Goal: Task Accomplishment & Management: Use online tool/utility

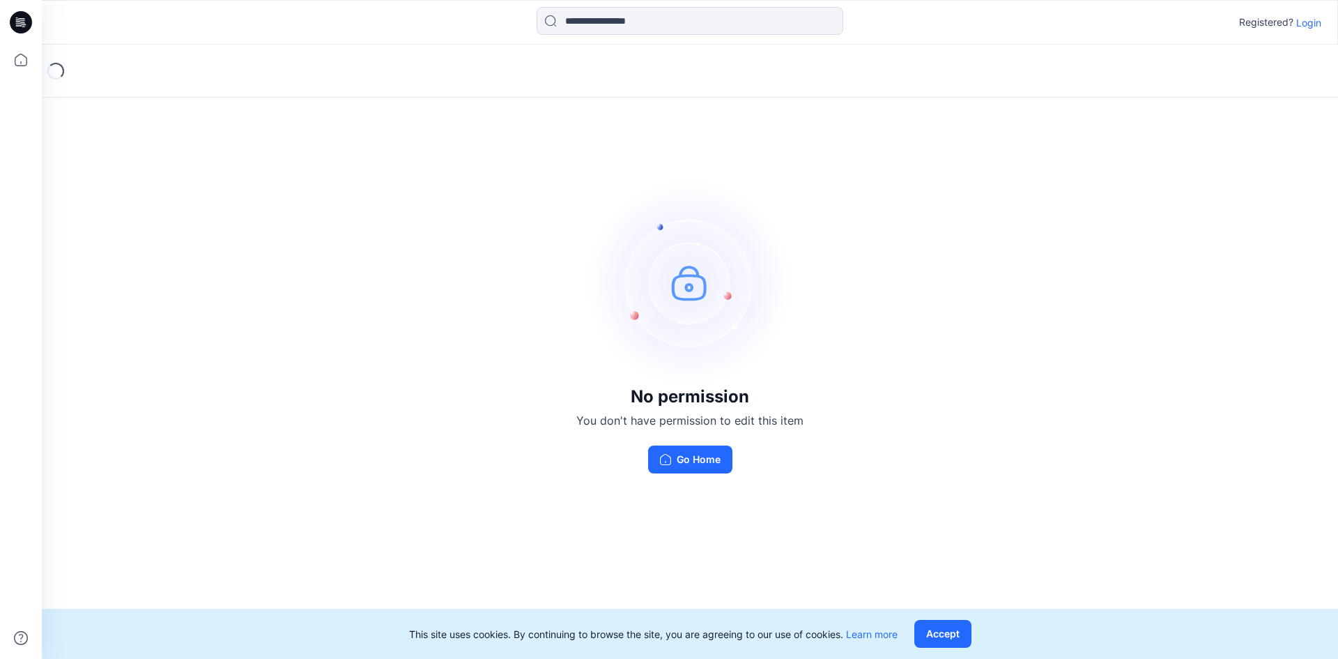
click at [1307, 16] on p "Login" at bounding box center [1308, 22] width 25 height 15
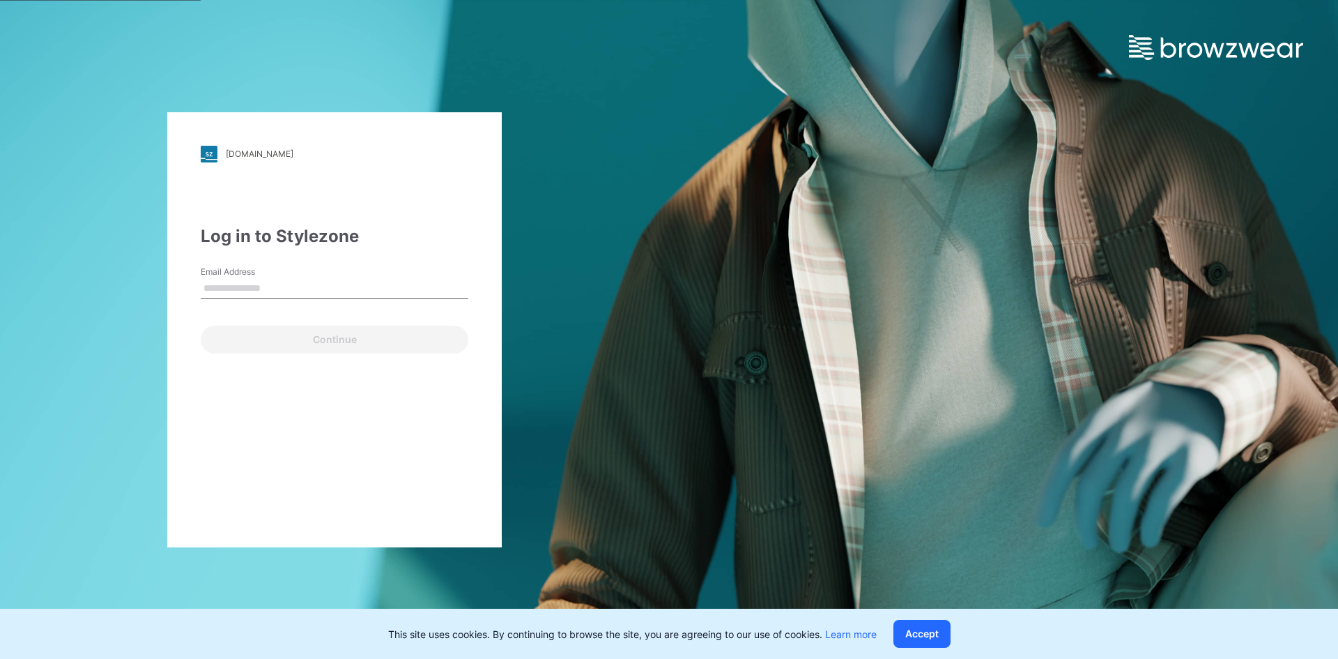
click at [273, 295] on input "Email Address" at bounding box center [335, 288] width 268 height 21
type input "**********"
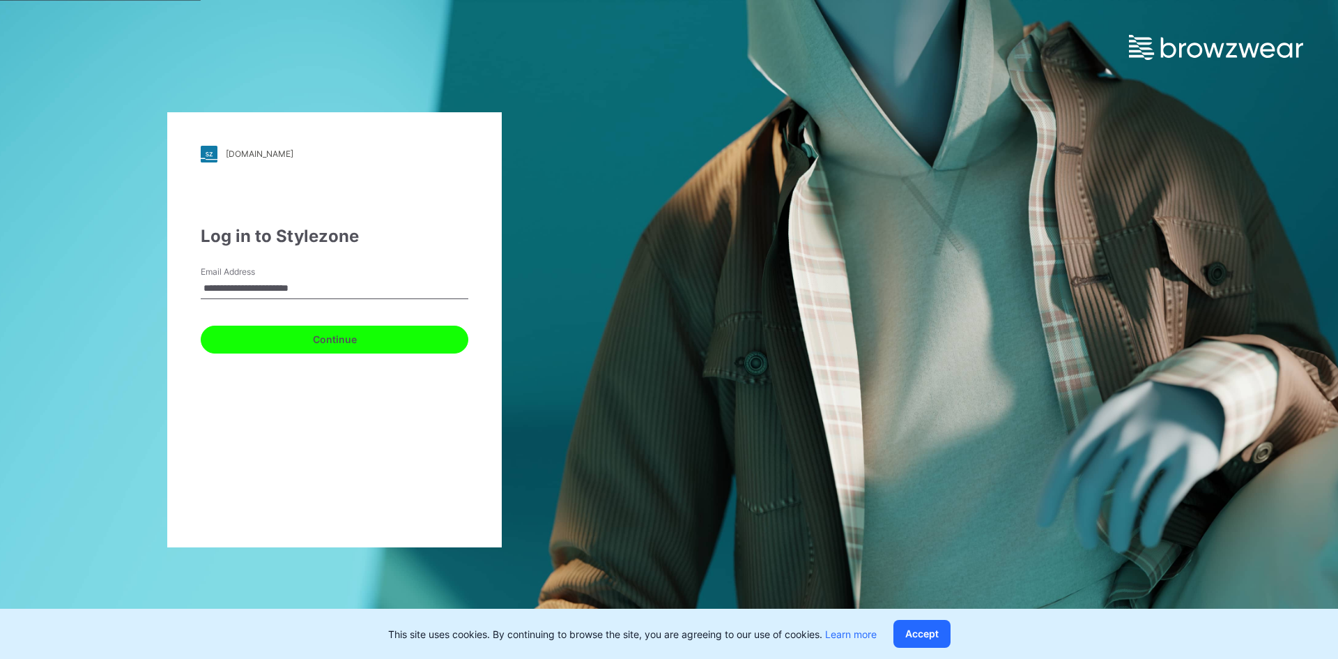
click at [325, 340] on button "Continue" at bounding box center [335, 339] width 268 height 28
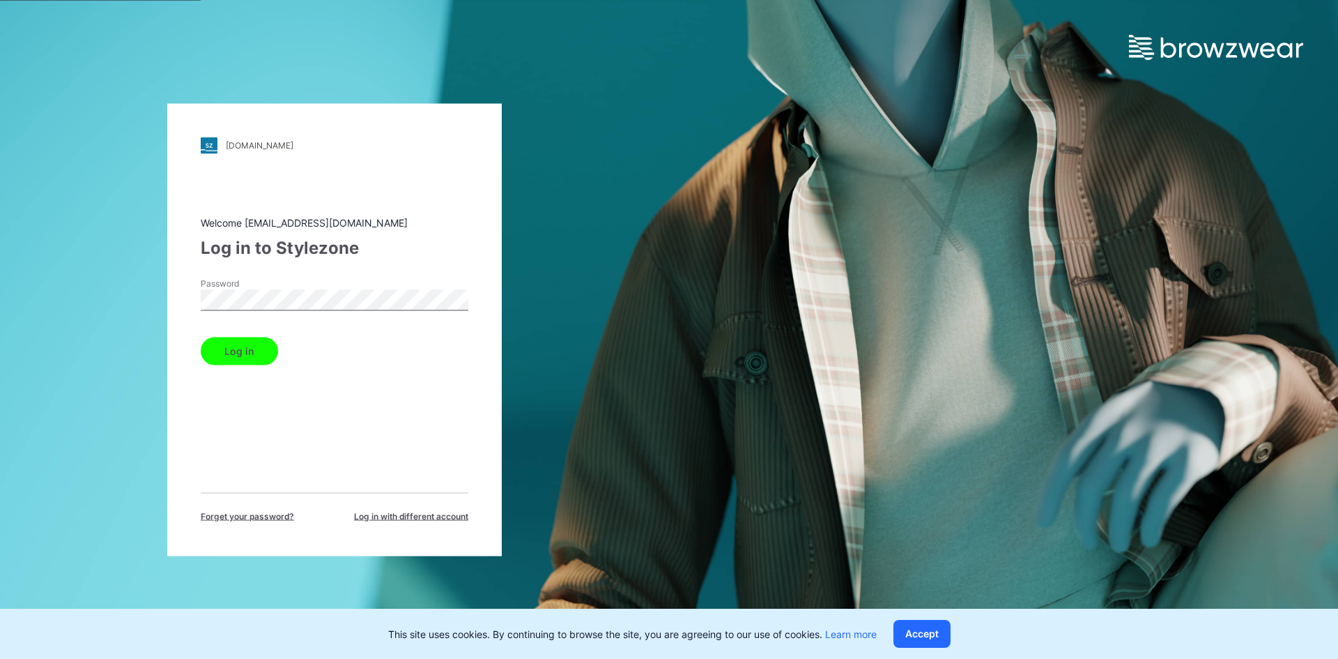
click at [231, 351] on button "Log in" at bounding box center [239, 351] width 77 height 28
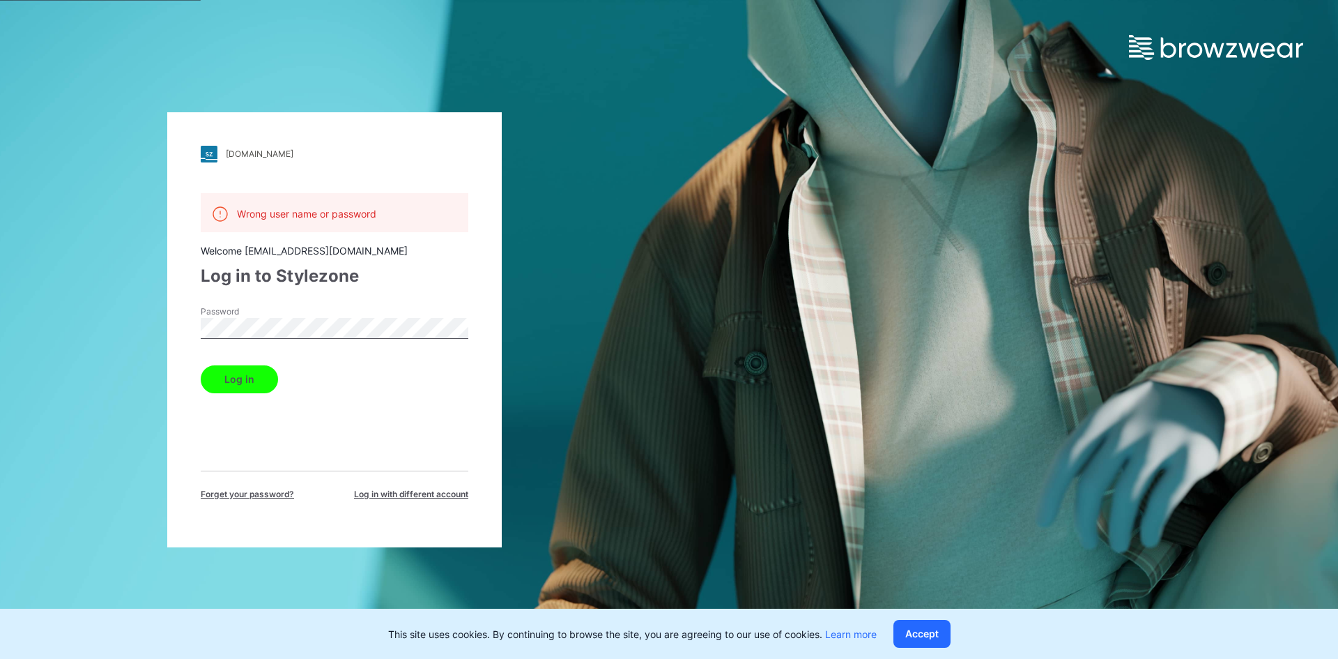
click at [95, 335] on div "walmart.stylezone.com Loading... Wrong user name or password Welcome igomez@hyr…" at bounding box center [334, 329] width 669 height 659
click at [201, 365] on button "Log in" at bounding box center [239, 379] width 77 height 28
click at [254, 499] on span "Forget your password?" at bounding box center [247, 494] width 93 height 13
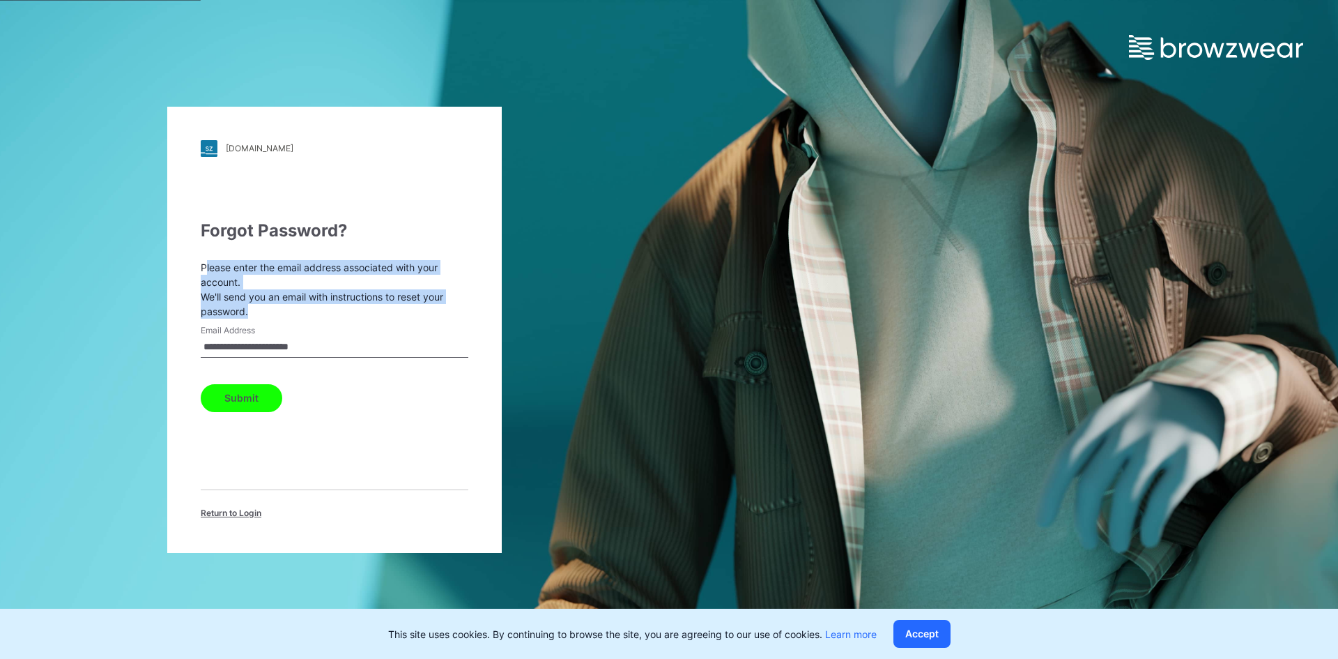
drag, startPoint x: 204, startPoint y: 272, endPoint x: 420, endPoint y: 309, distance: 219.3
click at [420, 309] on p "Please enter the email address associated with your account. We'll send you an …" at bounding box center [335, 289] width 268 height 59
click at [421, 310] on p "Please enter the email address associated with your account. We'll send you an …" at bounding box center [335, 289] width 268 height 59
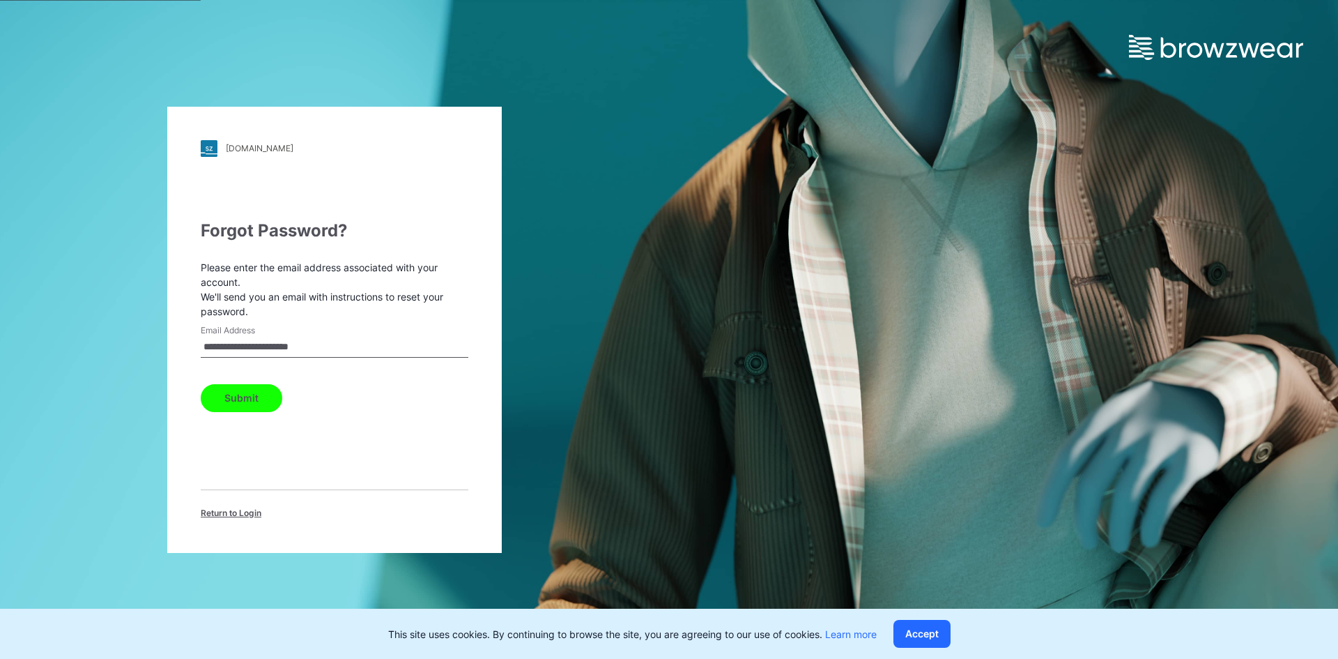
click at [245, 400] on button "Submit" at bounding box center [242, 398] width 82 height 28
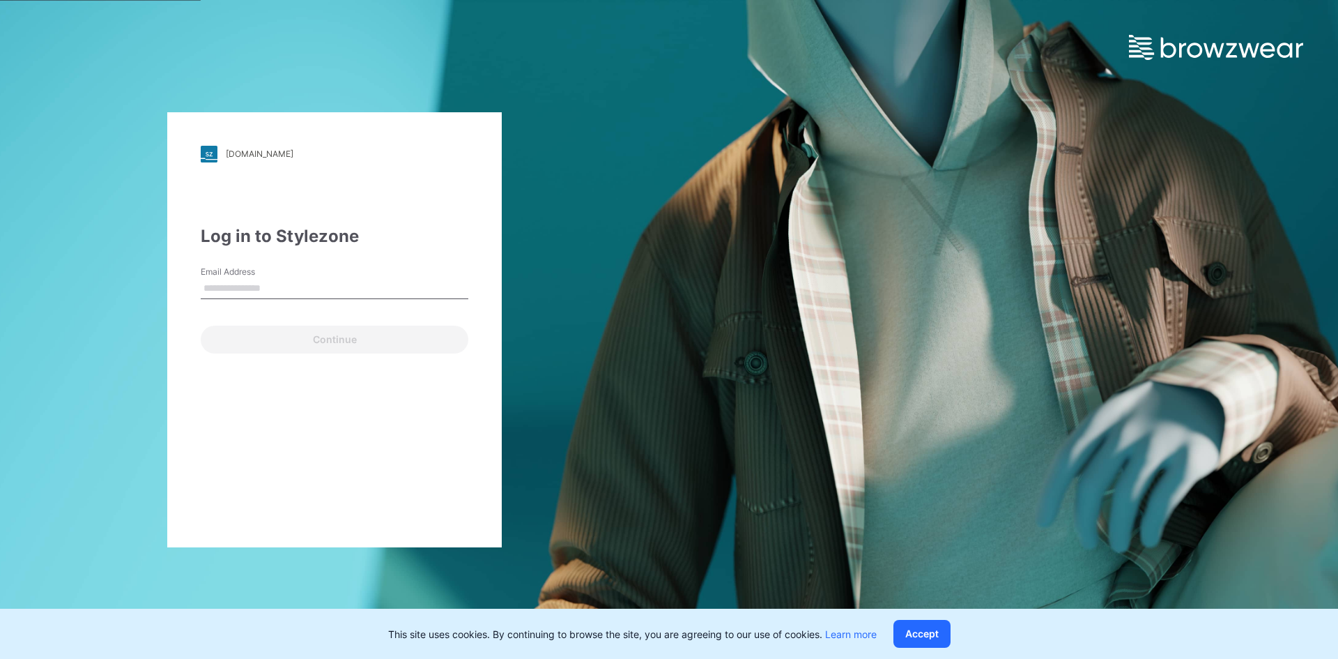
click at [231, 284] on input "Email Address" at bounding box center [335, 288] width 268 height 21
type input "**********"
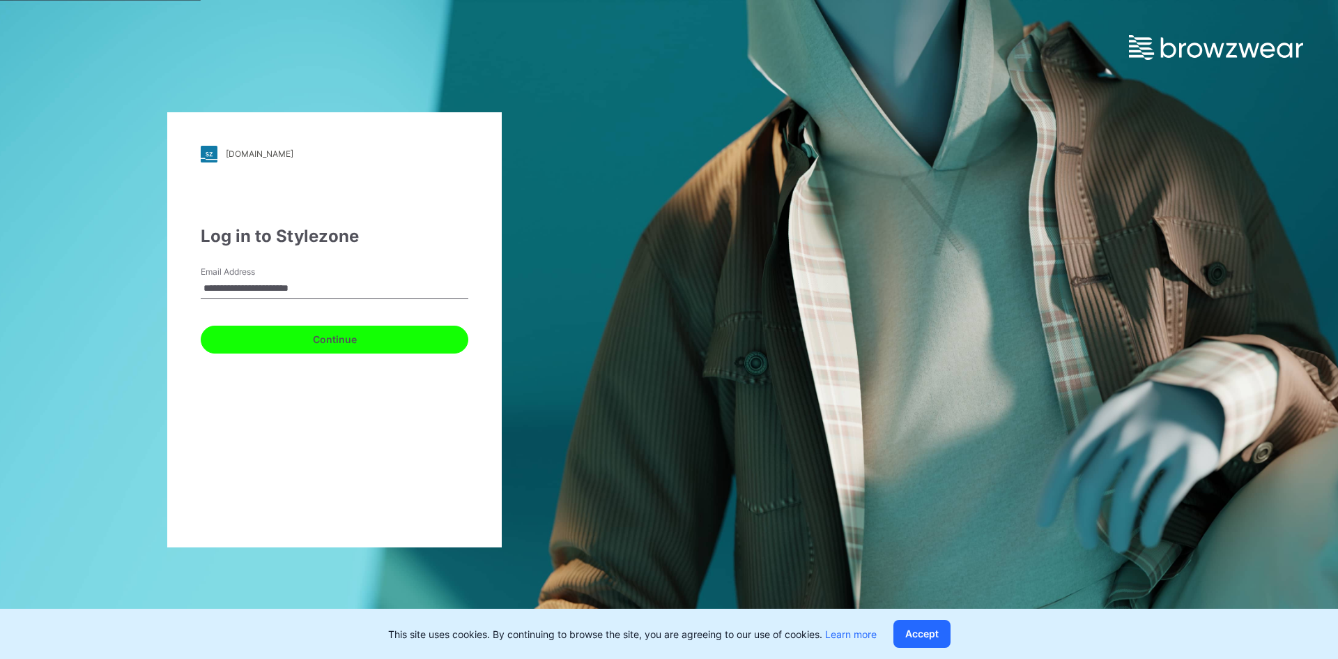
click at [362, 345] on button "Continue" at bounding box center [335, 339] width 268 height 28
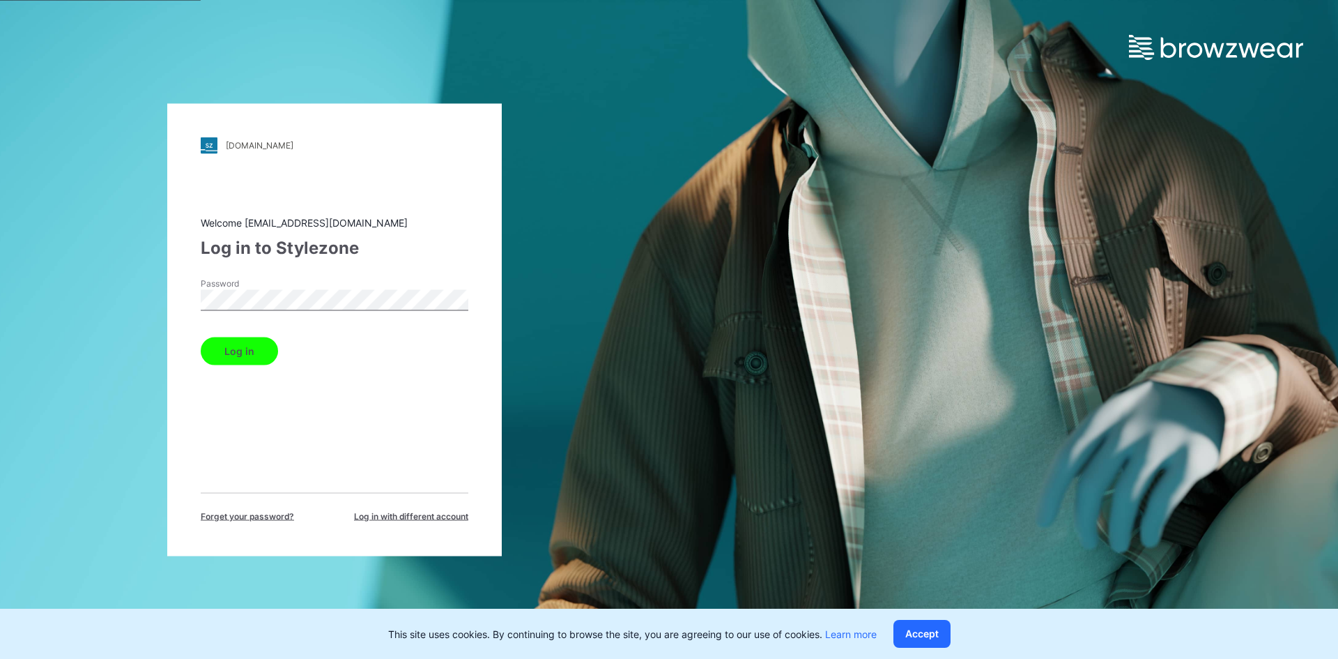
click at [201, 337] on button "Log in" at bounding box center [239, 351] width 77 height 28
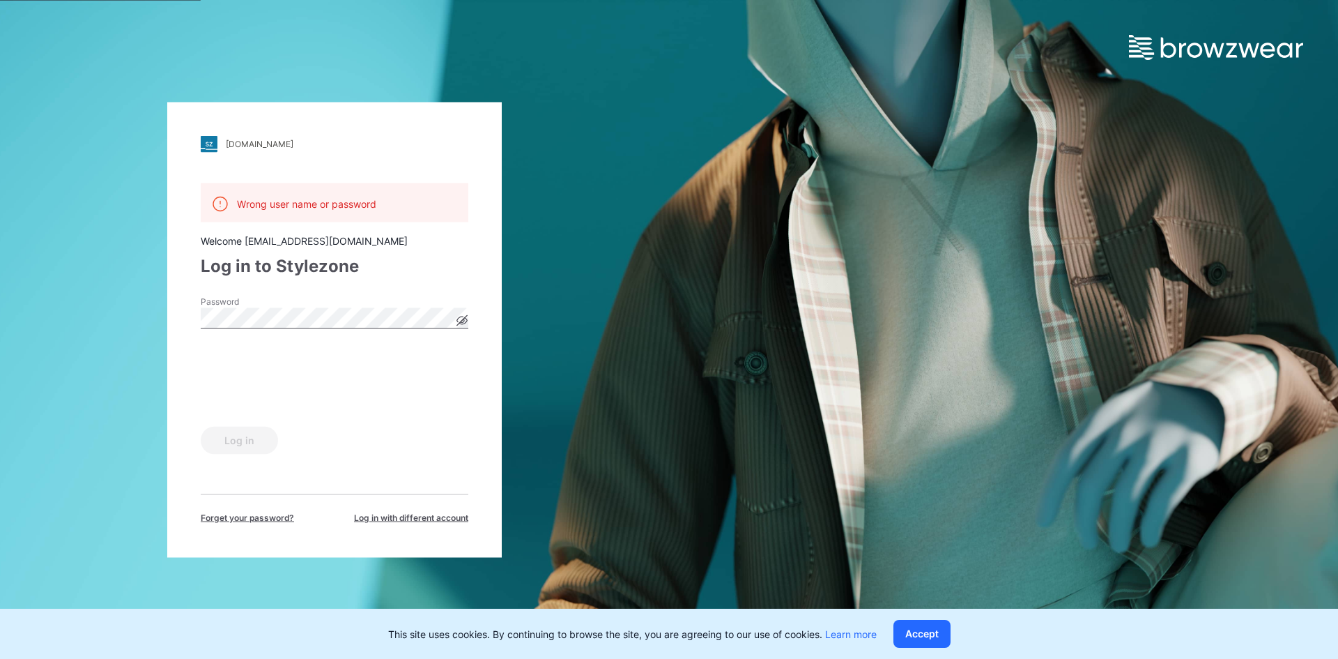
click at [153, 325] on div "walmart.stylezone.com Loading... Wrong user name or password Welcome igomez@hyb…" at bounding box center [334, 329] width 669 height 659
click at [232, 441] on button "Log in" at bounding box center [239, 440] width 77 height 28
click at [182, 318] on div "walmart.stylezone.com Loading... Wrong user name or password Welcome igomez@hyb…" at bounding box center [334, 329] width 335 height 455
click at [254, 441] on button "Log in" at bounding box center [239, 440] width 77 height 28
click at [260, 517] on span "Forget your password?" at bounding box center [247, 517] width 93 height 13
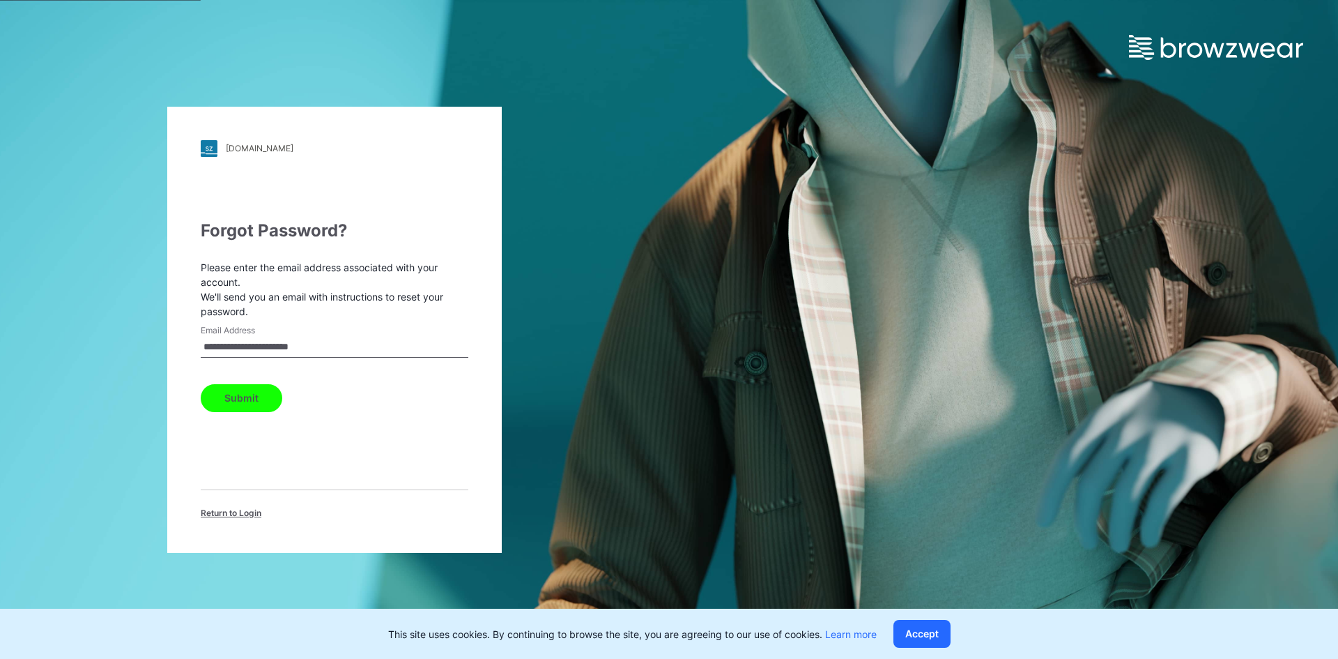
click at [255, 393] on button "Submit" at bounding box center [242, 398] width 82 height 28
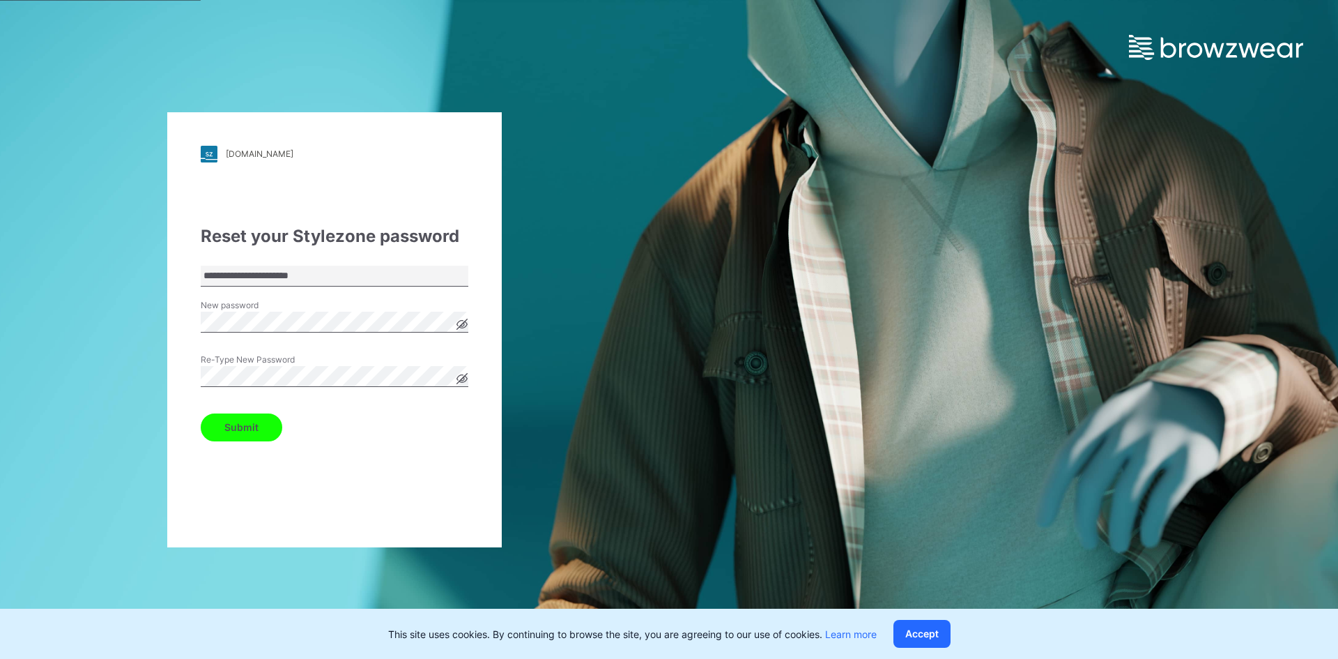
click at [466, 323] on icon at bounding box center [462, 324] width 10 height 8
click at [459, 382] on icon at bounding box center [462, 378] width 10 height 10
click at [252, 417] on button "Submit" at bounding box center [242, 427] width 82 height 28
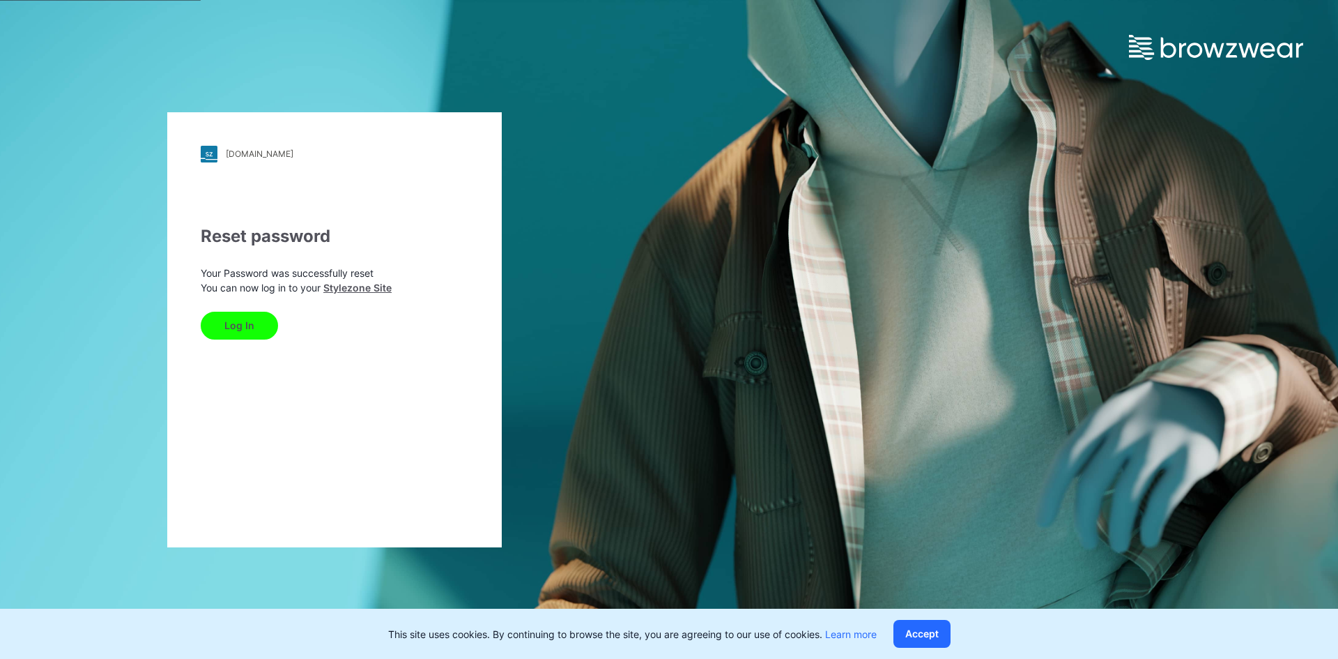
click at [250, 332] on button "Log In" at bounding box center [239, 326] width 77 height 28
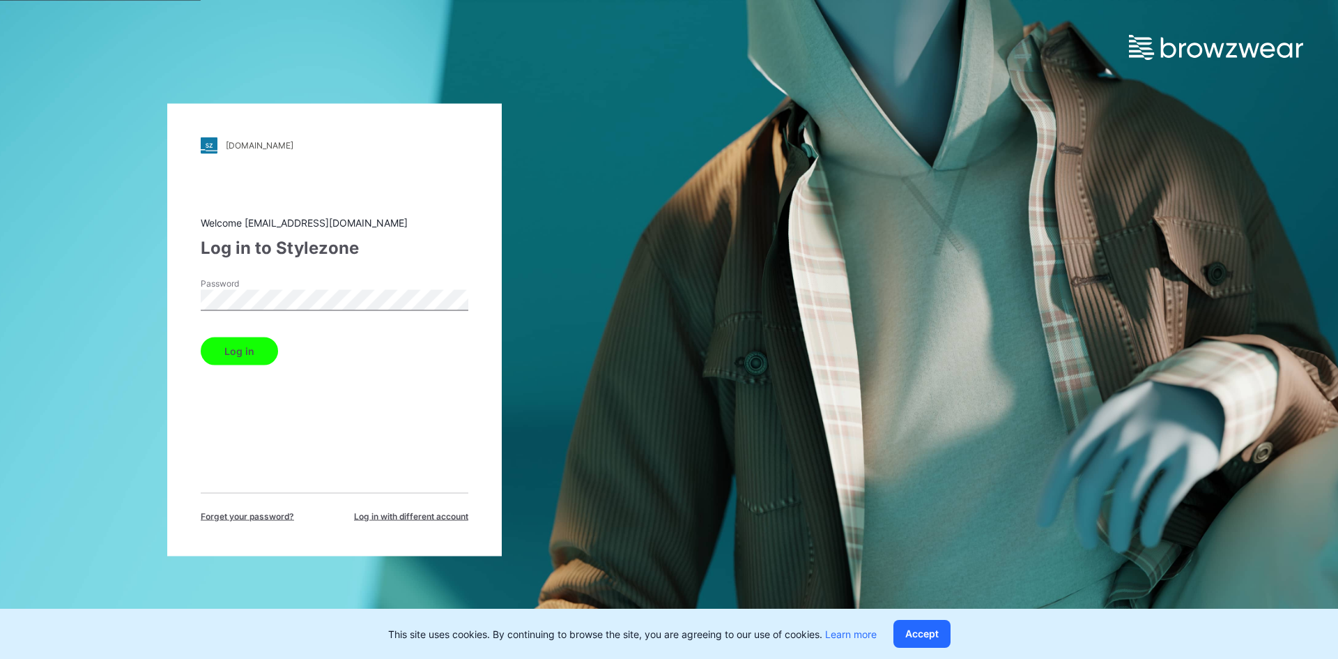
click at [201, 337] on button "Log in" at bounding box center [239, 351] width 77 height 28
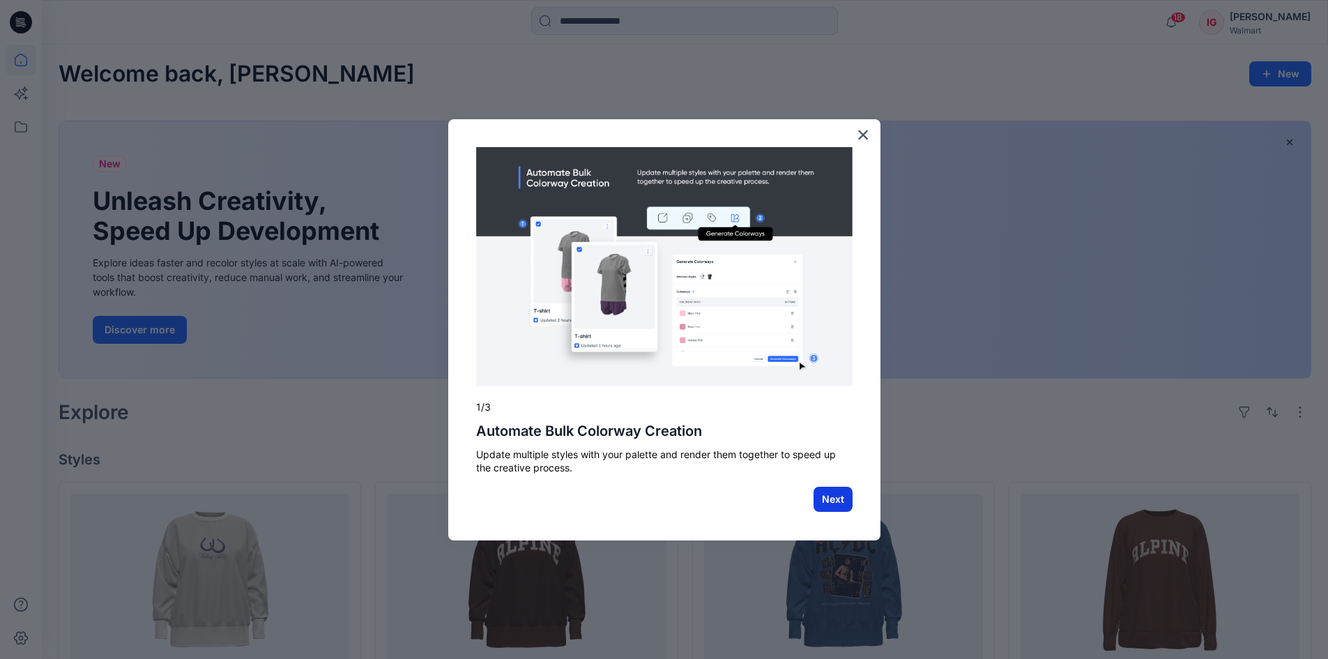
click at [839, 497] on button "Next" at bounding box center [832, 498] width 39 height 25
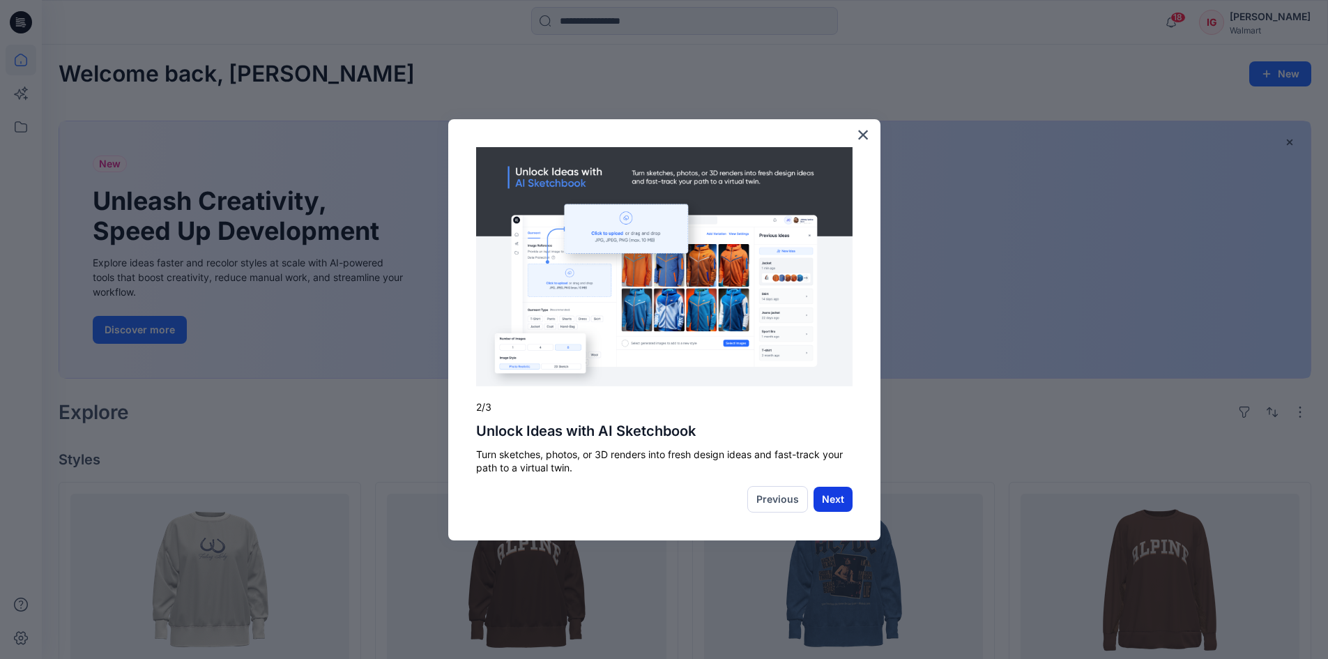
click at [837, 502] on button "Next" at bounding box center [832, 498] width 39 height 25
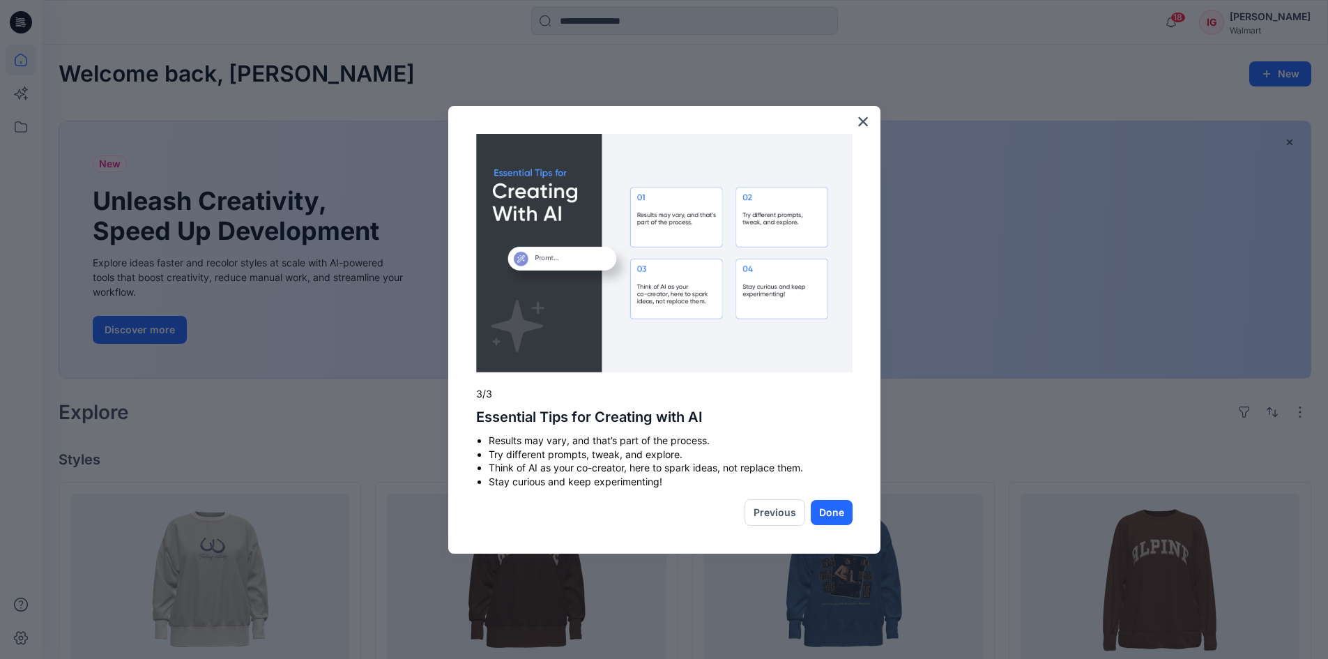
click at [837, 502] on button "Done" at bounding box center [832, 512] width 42 height 25
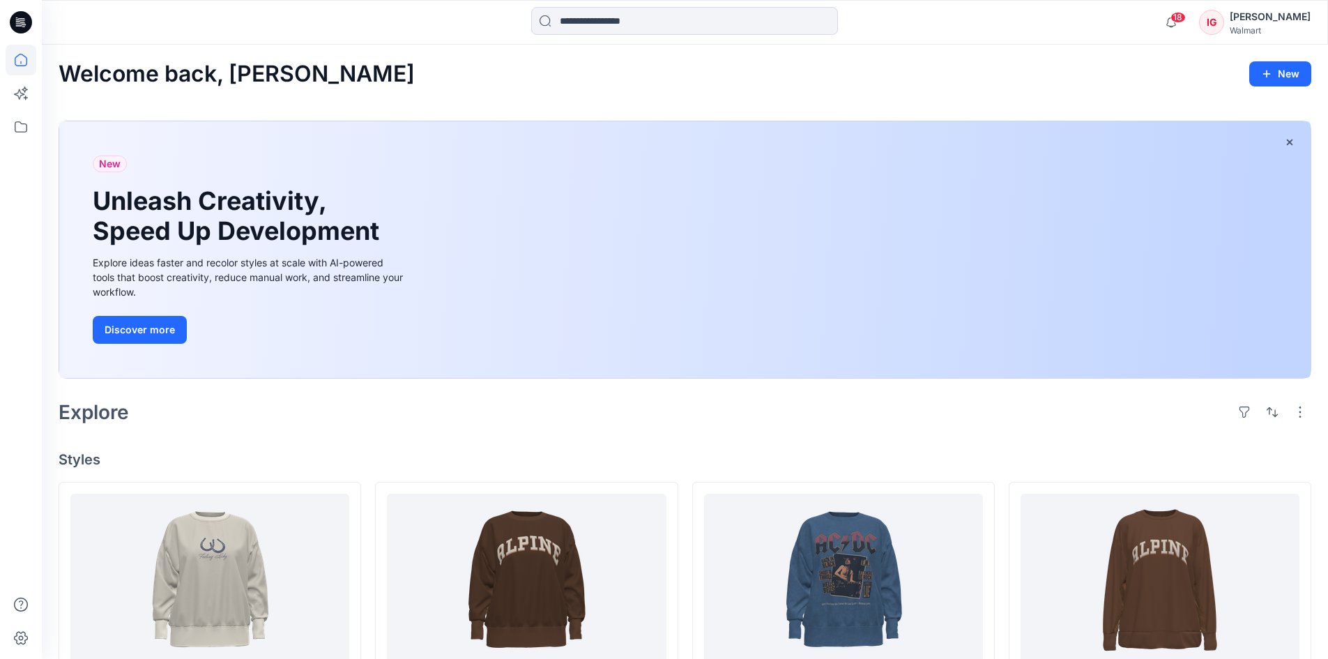
click at [24, 10] on icon at bounding box center [21, 22] width 22 height 45
click at [14, 22] on icon at bounding box center [21, 22] width 22 height 22
click at [27, 100] on icon at bounding box center [21, 93] width 31 height 31
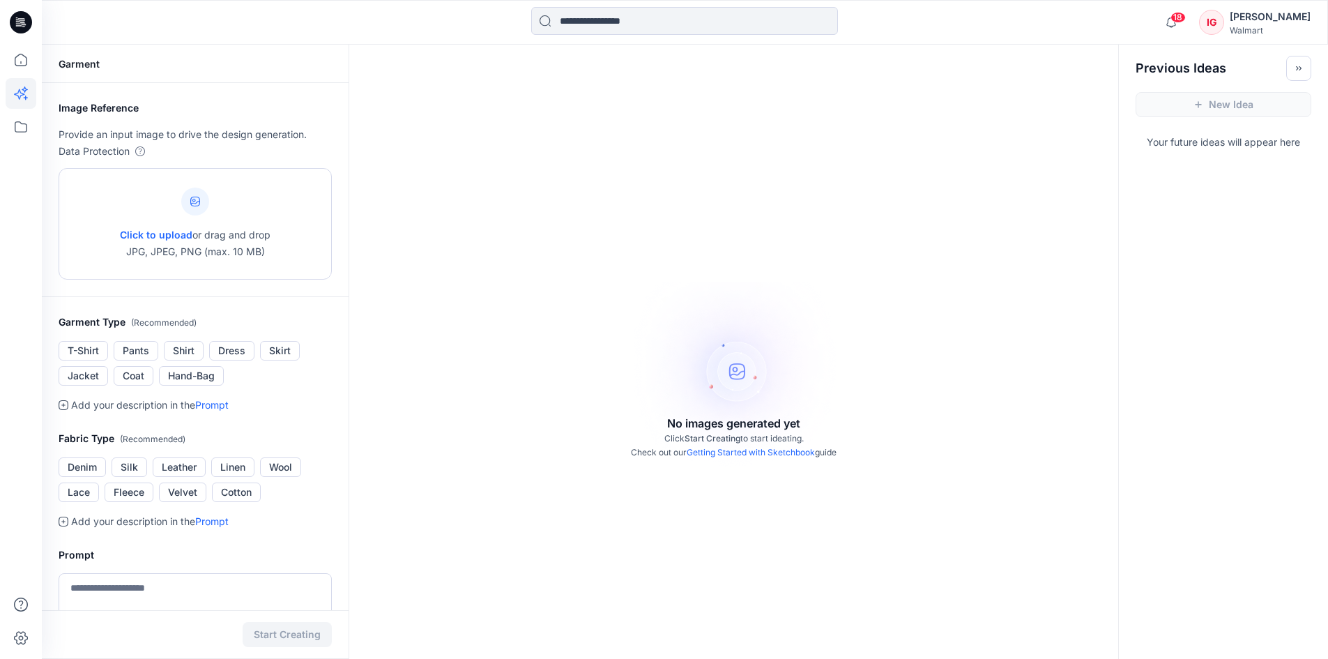
click at [152, 234] on span "Click to upload" at bounding box center [156, 235] width 72 height 12
type input "**********"
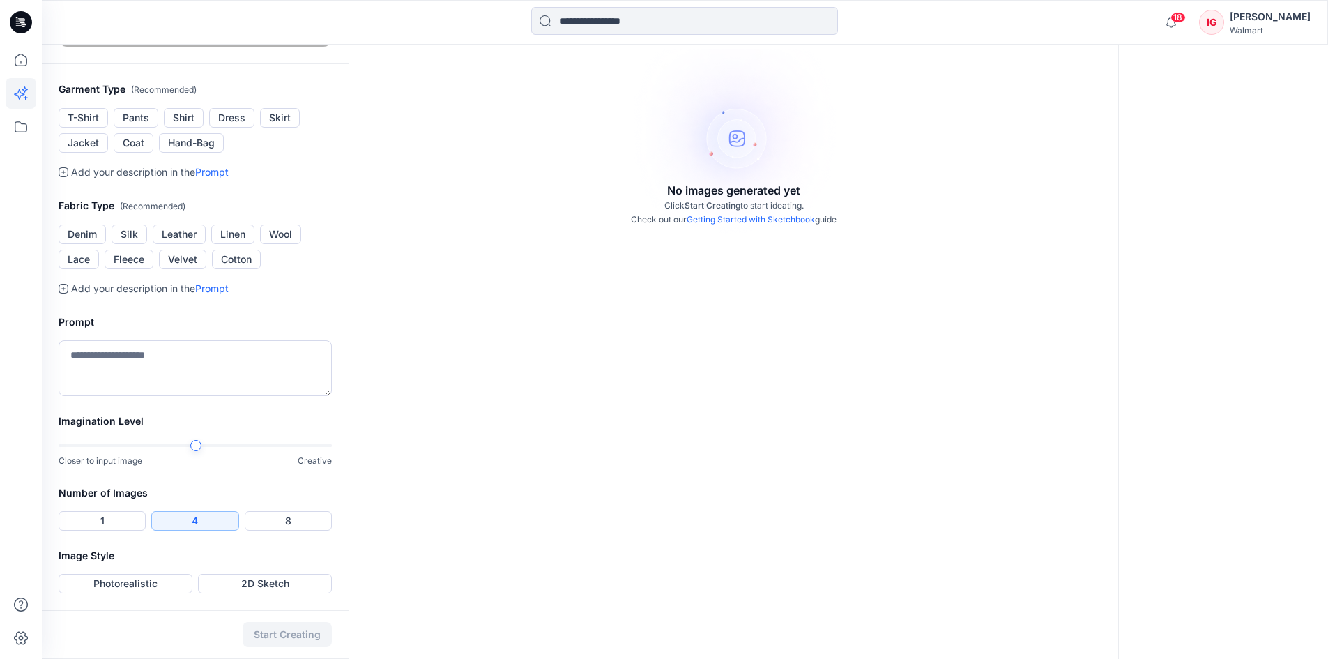
scroll to position [413, 0]
click at [107, 519] on button "1" at bounding box center [102, 521] width 87 height 20
click at [154, 590] on button "Photorealistic" at bounding box center [126, 584] width 134 height 20
click at [298, 642] on button "Start Creating" at bounding box center [287, 634] width 89 height 25
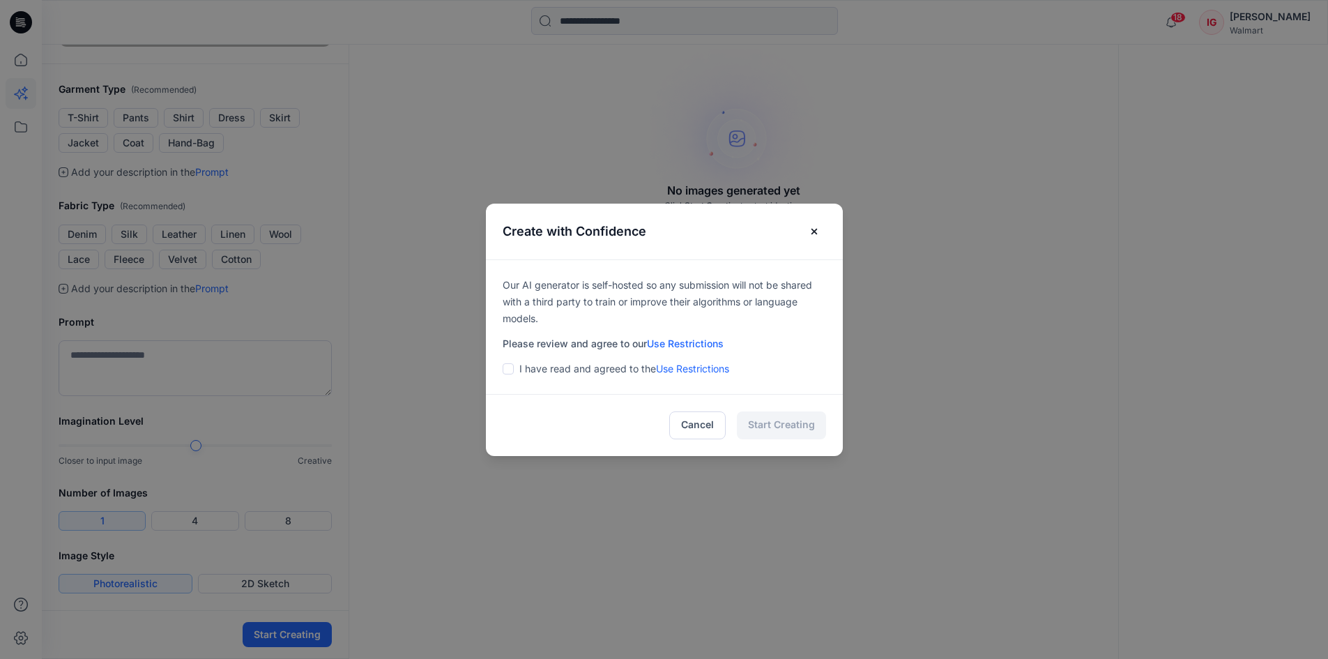
click at [514, 367] on span at bounding box center [507, 368] width 11 height 11
click at [783, 429] on button "Start Creating" at bounding box center [781, 425] width 89 height 28
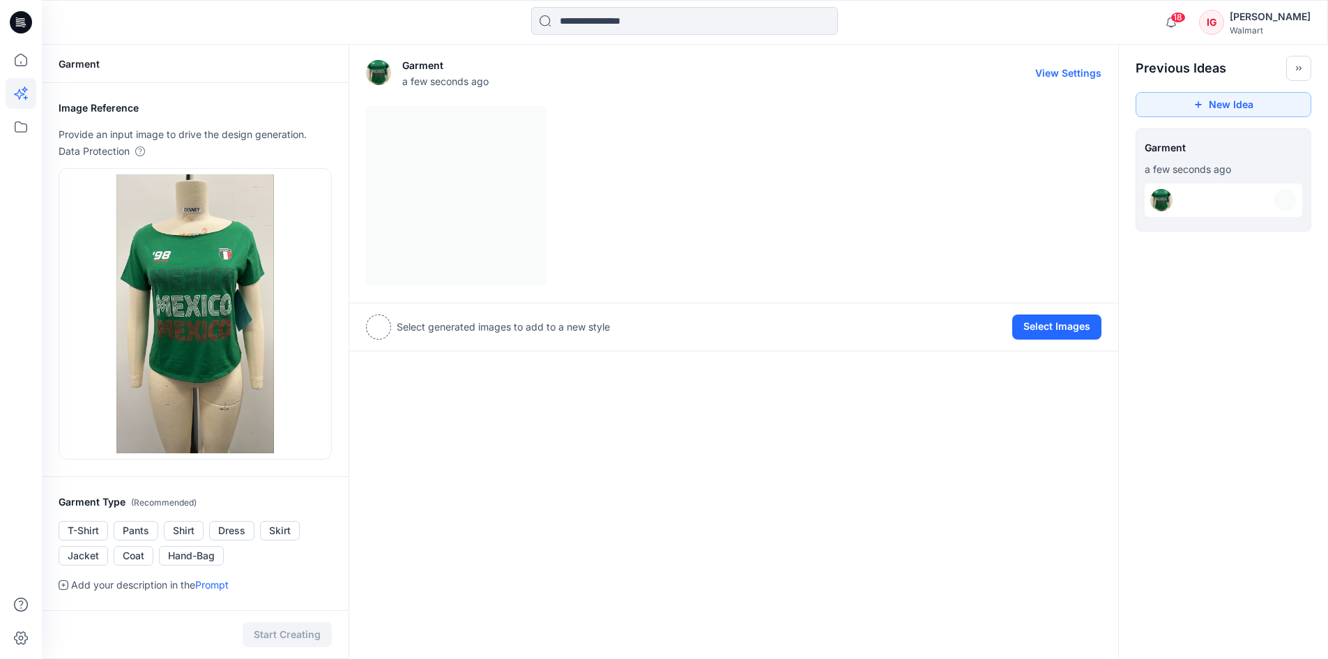
click at [398, 206] on div at bounding box center [733, 196] width 735 height 180
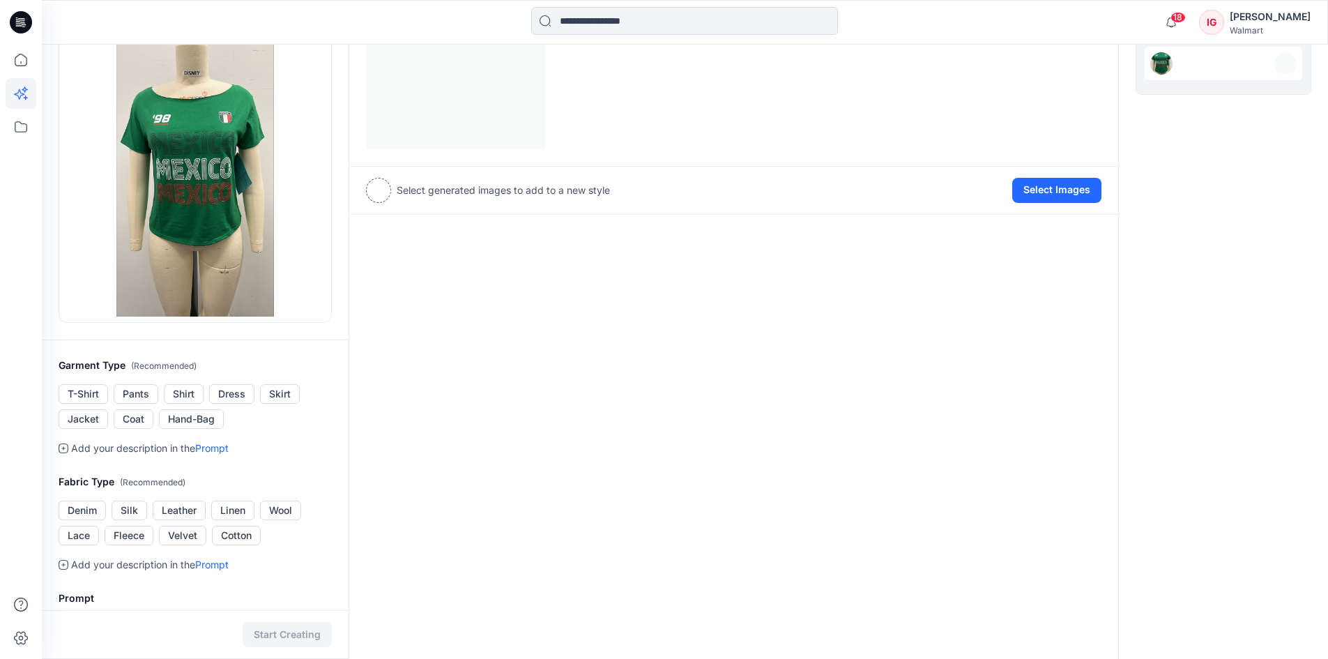
scroll to position [139, 0]
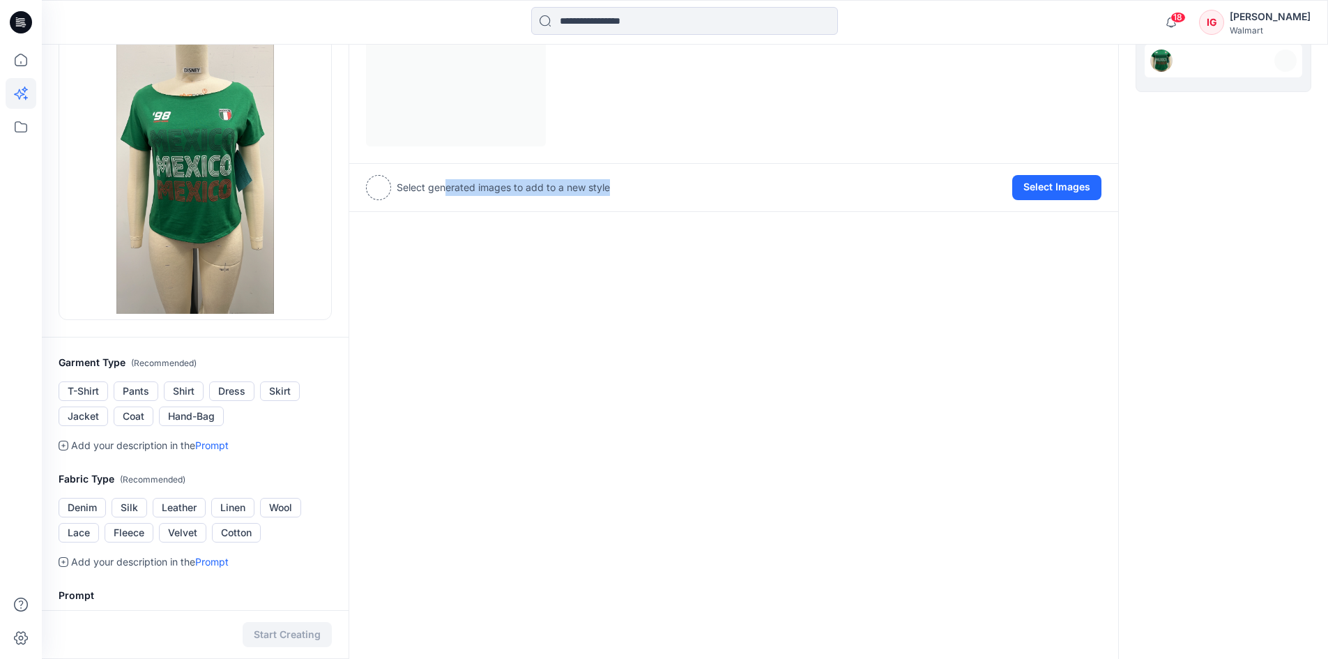
drag, startPoint x: 446, startPoint y: 188, endPoint x: 663, endPoint y: 218, distance: 219.5
click at [663, 218] on div "Garment a few seconds ago View Settings Select generated images to add to a new…" at bounding box center [733, 418] width 770 height 1027
click at [592, 308] on div "Garment a few seconds ago View Settings Select generated images to add to a new…" at bounding box center [733, 418] width 770 height 1027
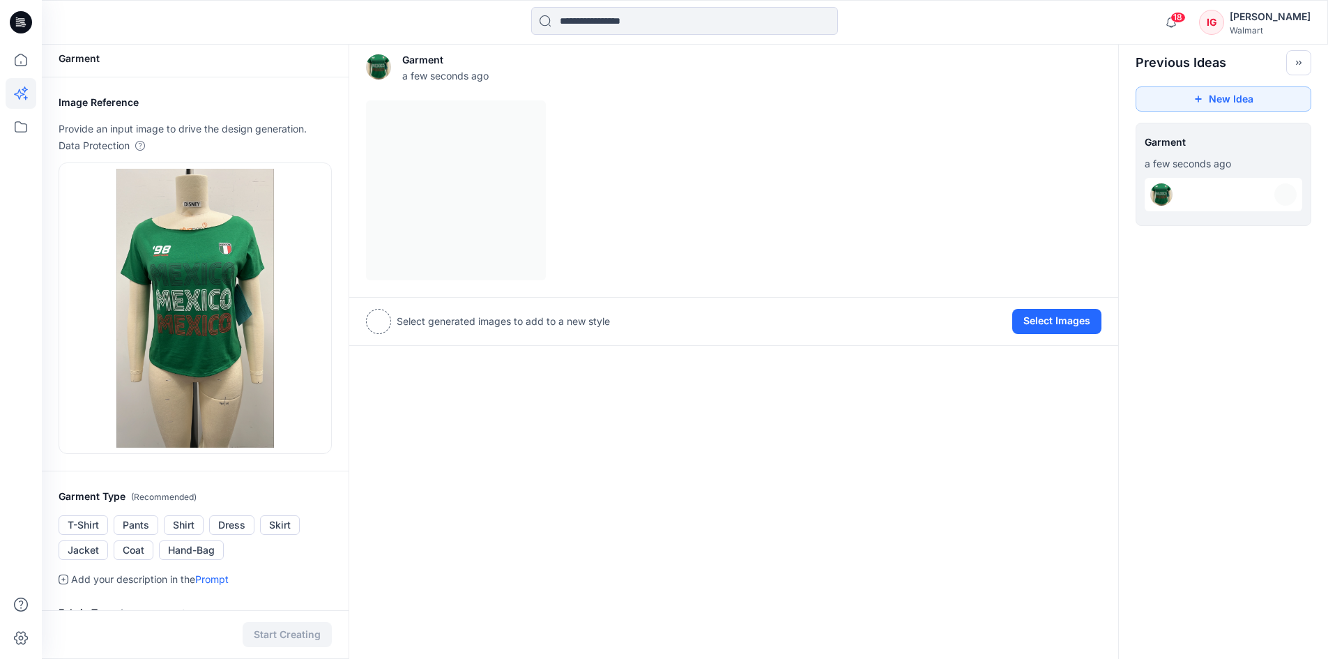
scroll to position [0, 0]
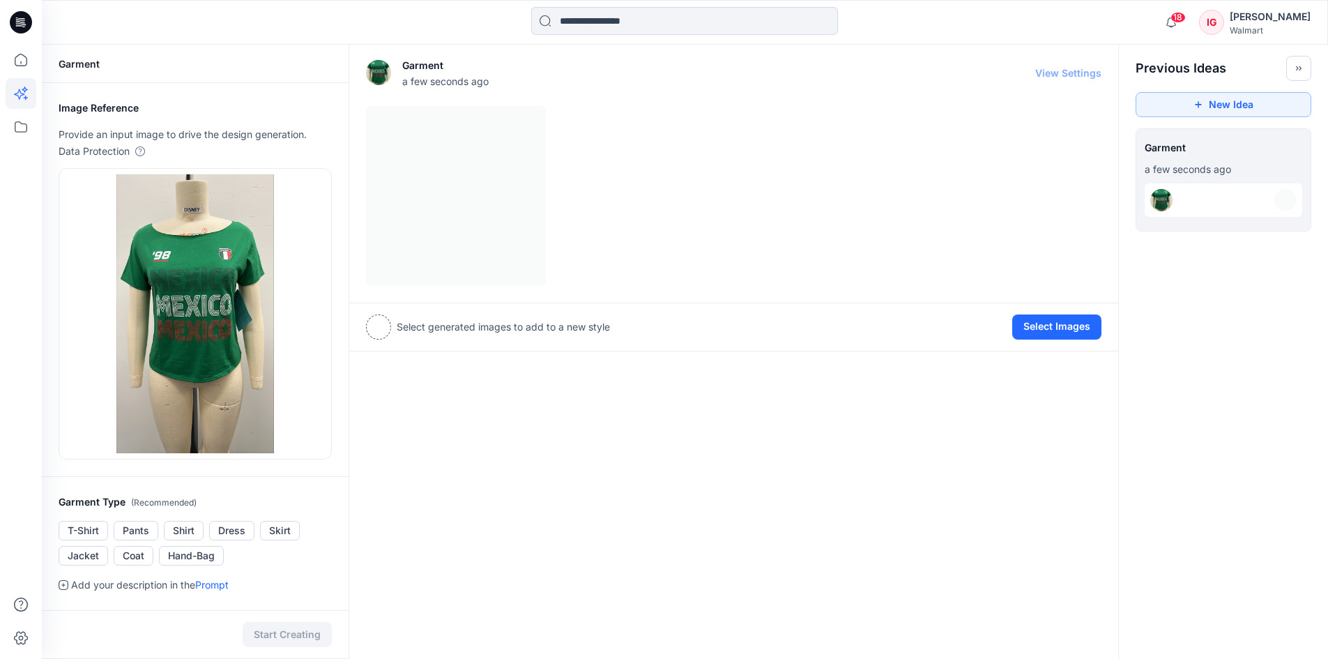
click at [452, 206] on div at bounding box center [733, 196] width 735 height 180
click at [1160, 207] on img at bounding box center [1161, 200] width 22 height 22
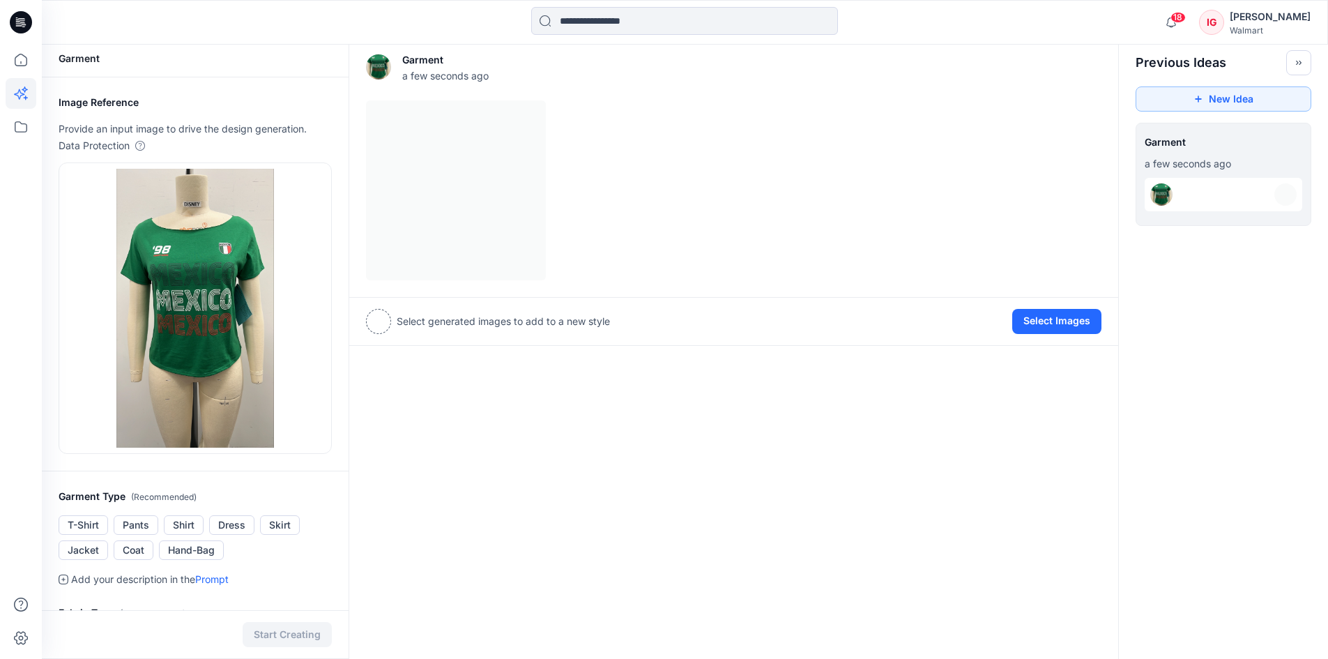
click at [1160, 197] on img at bounding box center [1161, 194] width 22 height 22
click at [384, 68] on img at bounding box center [378, 66] width 25 height 25
click at [417, 61] on p "Garment" at bounding box center [445, 60] width 86 height 17
click at [376, 318] on div at bounding box center [378, 321] width 25 height 25
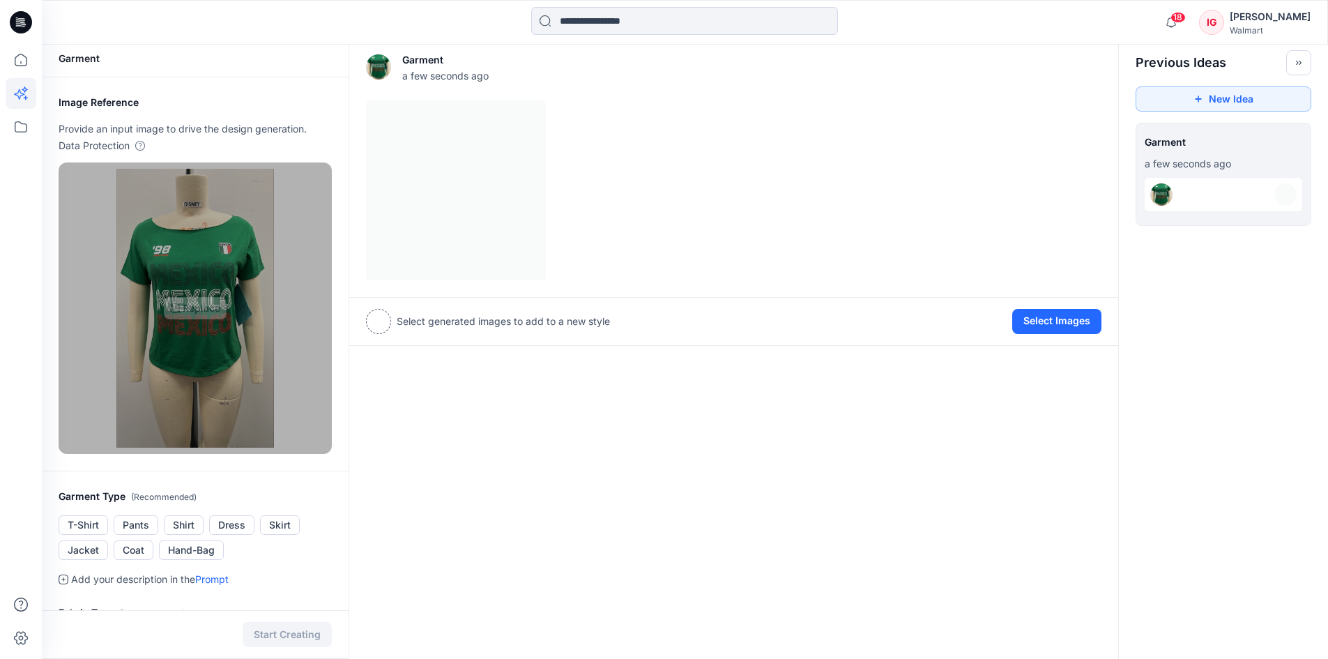
click at [218, 325] on img at bounding box center [194, 308] width 157 height 279
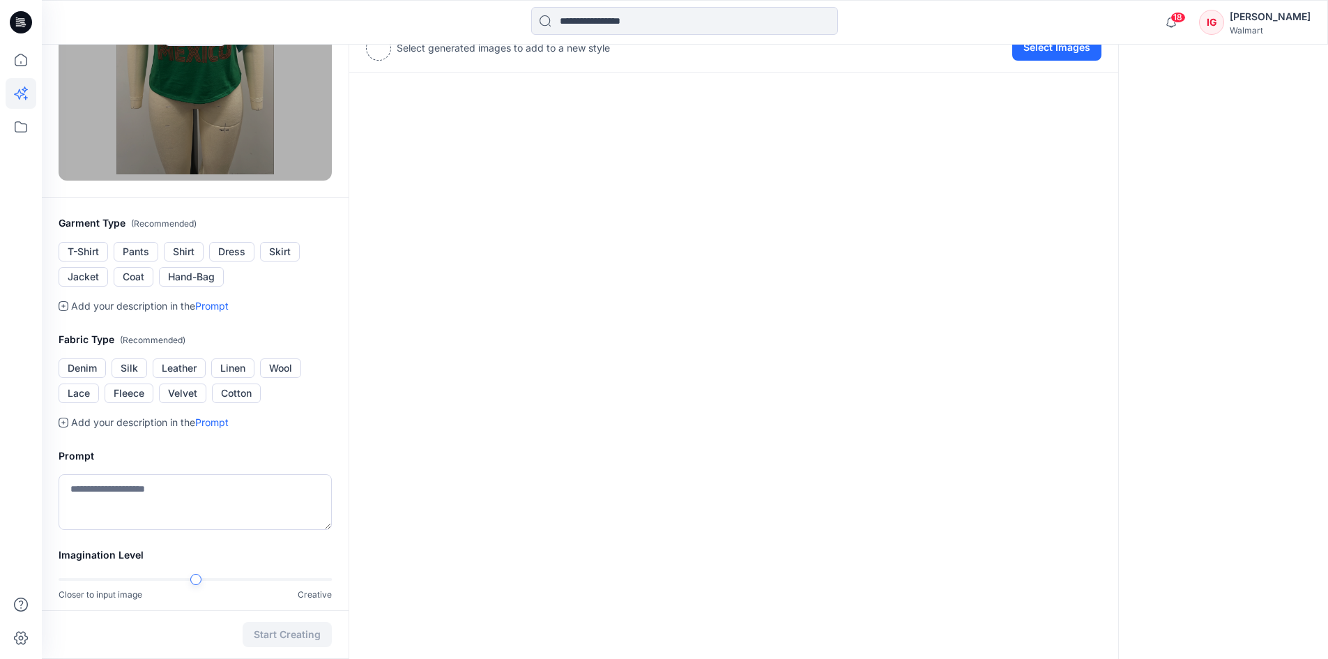
scroll to position [413, 0]
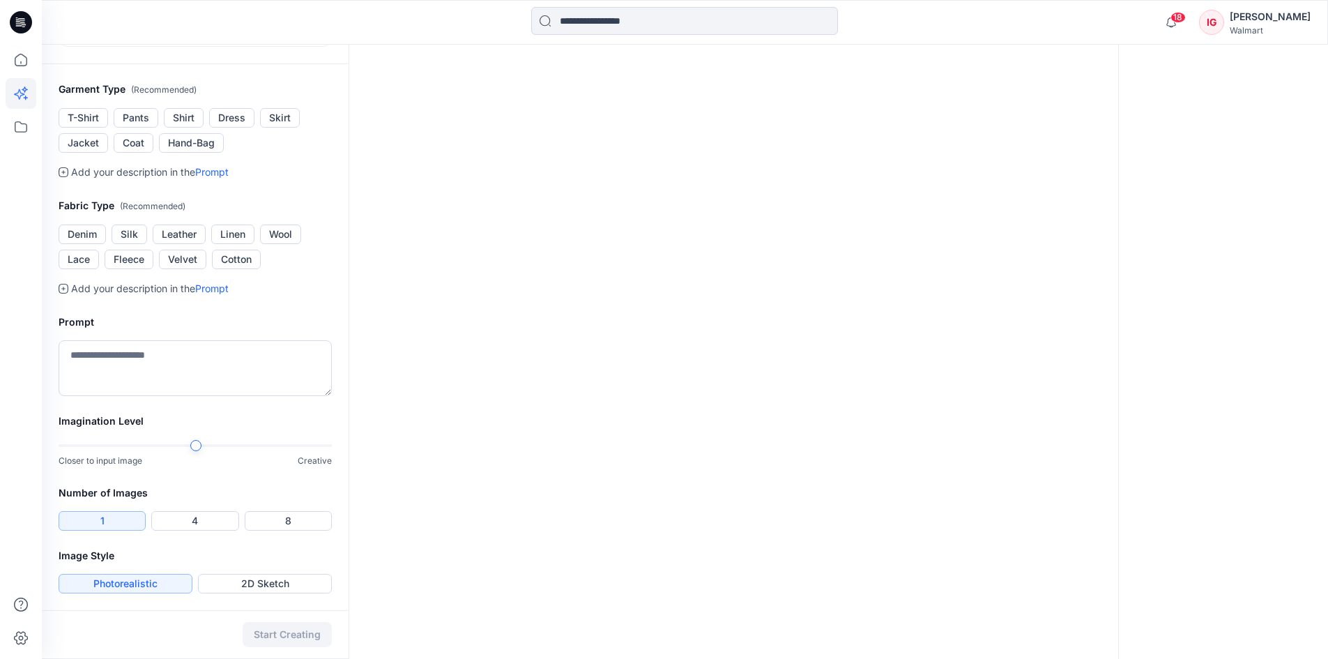
click at [286, 637] on div "Start Creating" at bounding box center [195, 634] width 307 height 49
click at [265, 583] on button "2D Sketch" at bounding box center [265, 584] width 134 height 20
click at [151, 586] on button "Photorealistic" at bounding box center [126, 584] width 134 height 20
click at [233, 258] on button "Cotton" at bounding box center [236, 260] width 49 height 20
click at [76, 123] on button "T-Shirt" at bounding box center [83, 118] width 49 height 20
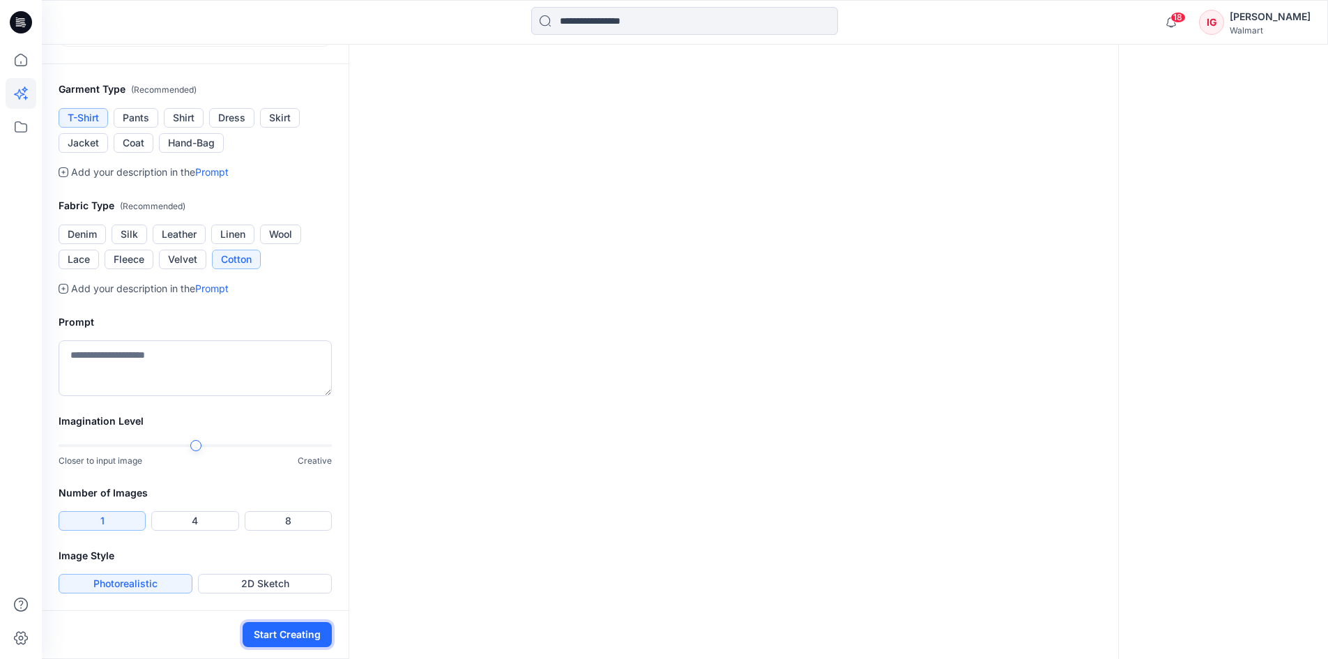
click at [282, 640] on button "Start Creating" at bounding box center [287, 634] width 89 height 25
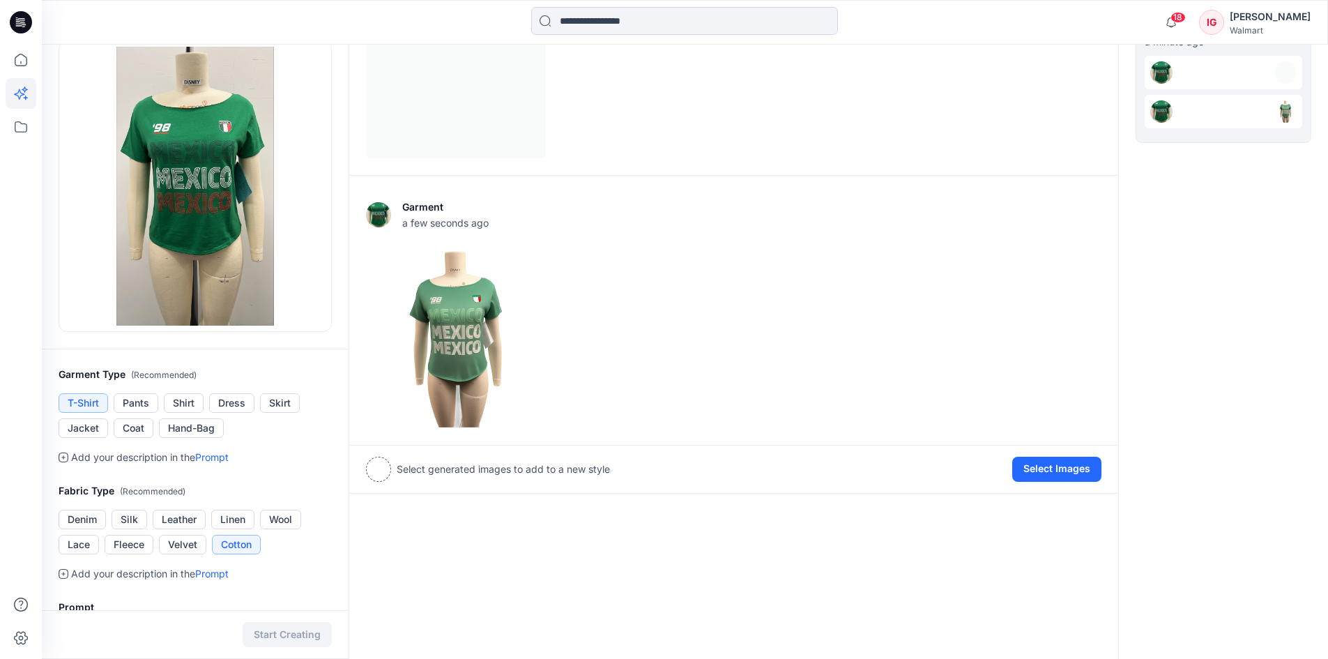
scroll to position [6, 0]
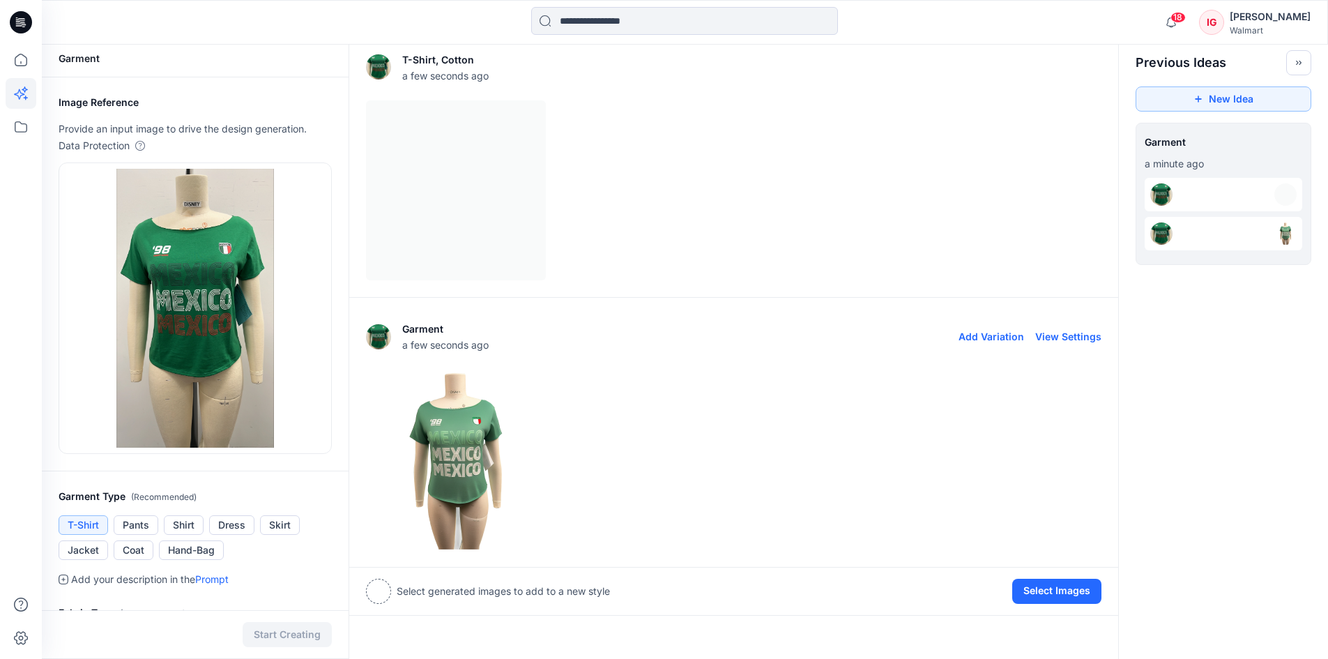
click at [453, 433] on img at bounding box center [456, 460] width 178 height 178
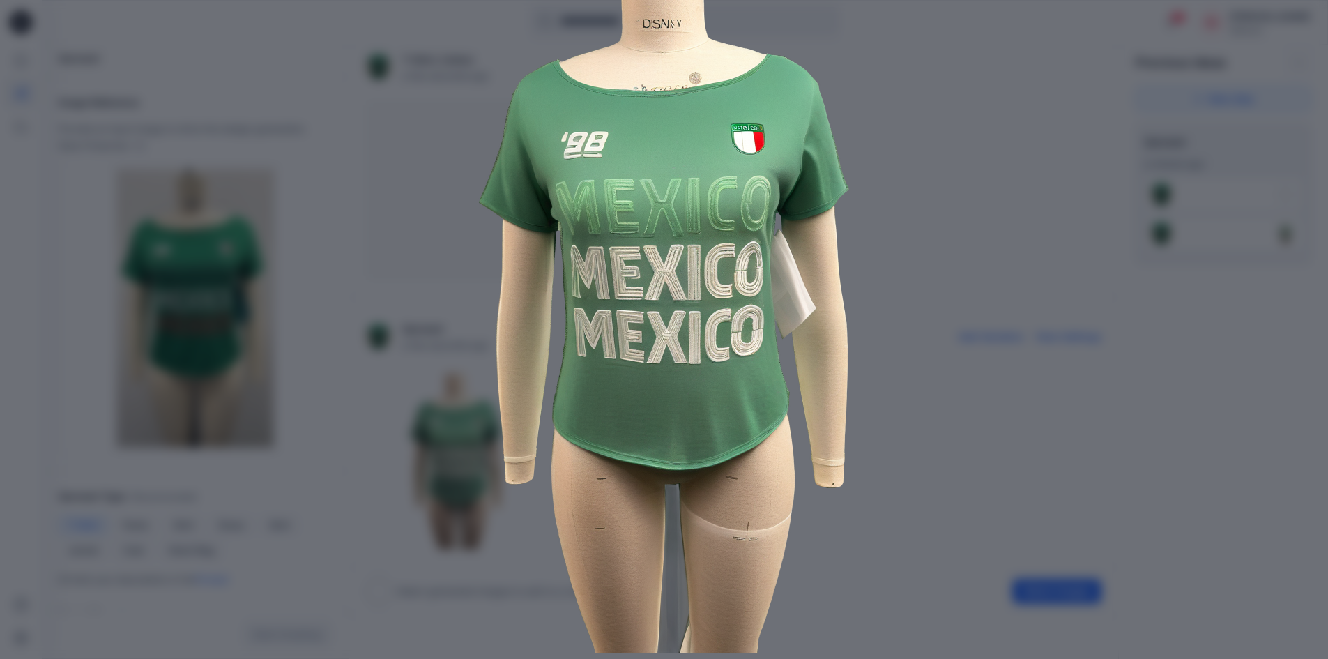
scroll to position [0, 0]
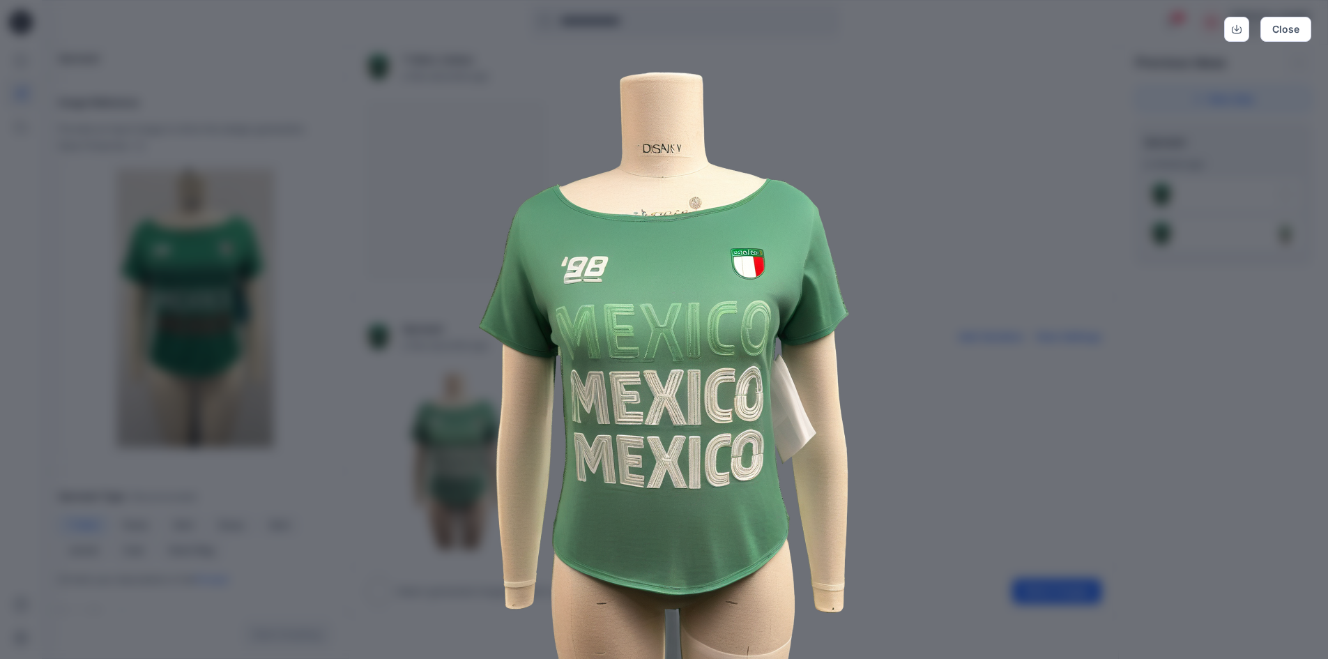
click at [742, 342] on img at bounding box center [664, 421] width 714 height 714
click at [749, 259] on img at bounding box center [664, 421] width 714 height 714
click at [1015, 169] on img at bounding box center [664, 421] width 714 height 714
click at [1286, 29] on button "Close" at bounding box center [1285, 29] width 51 height 25
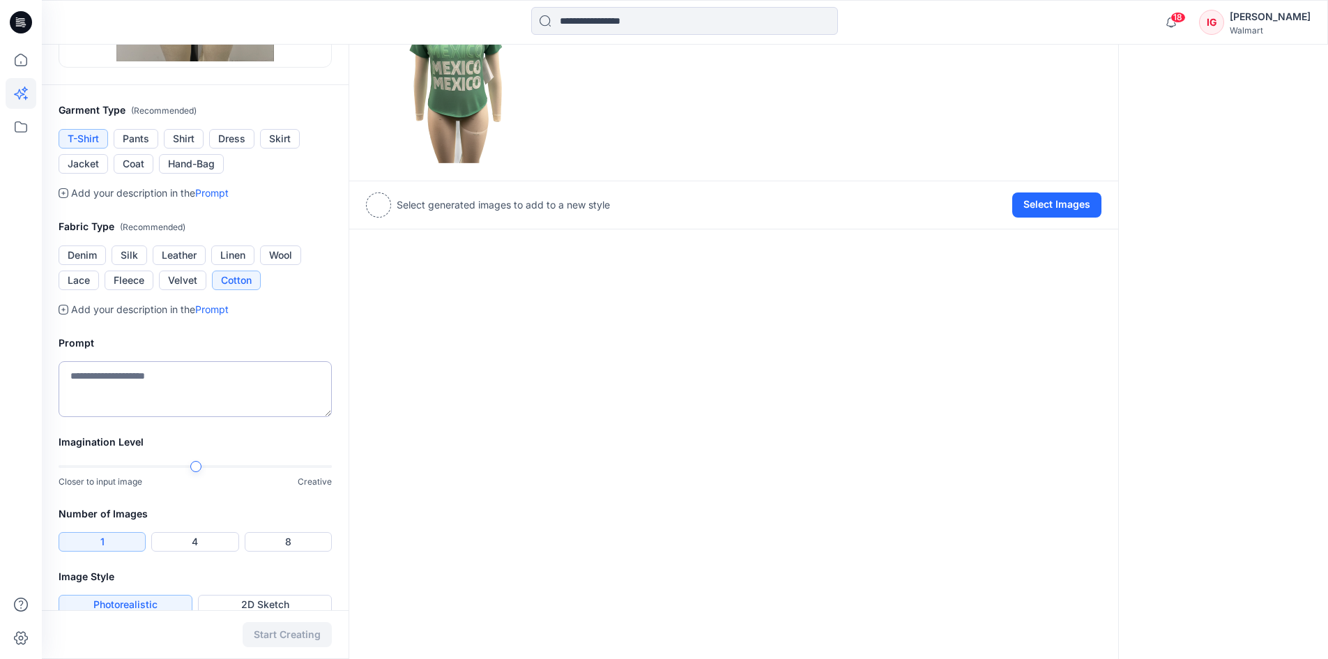
scroll to position [413, 0]
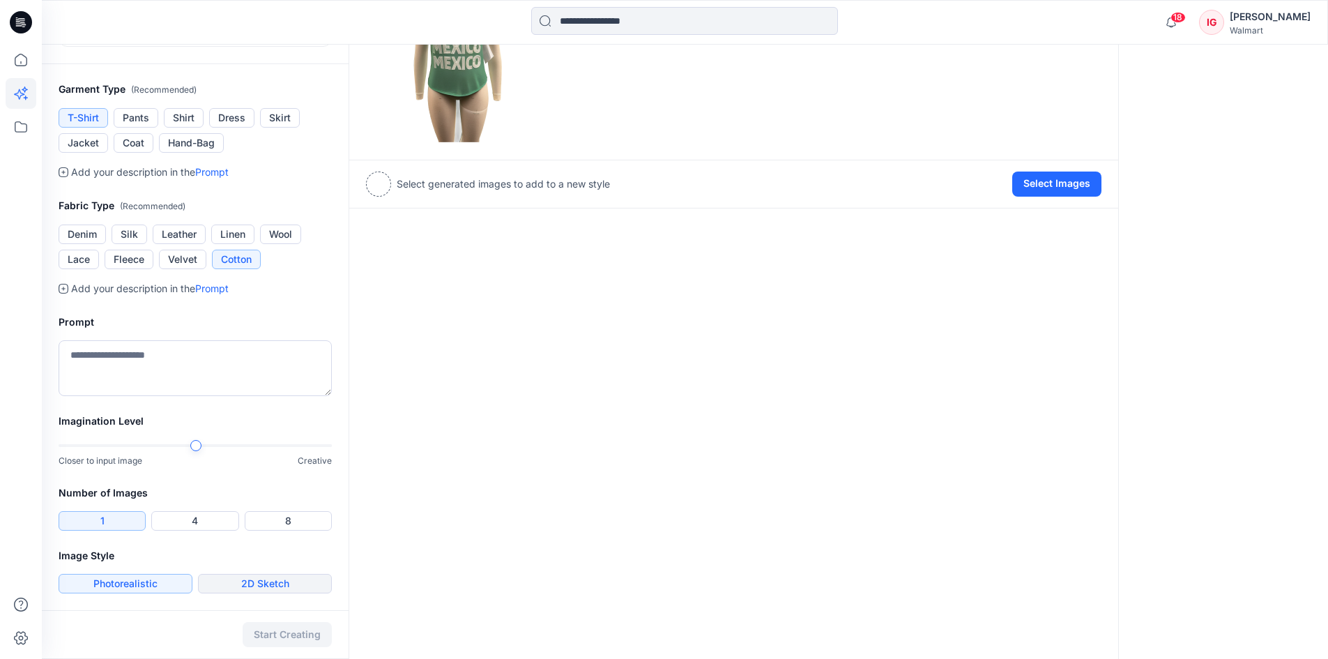
click at [272, 583] on button "2D Sketch" at bounding box center [265, 584] width 134 height 20
click at [291, 643] on button "Start Creating" at bounding box center [287, 634] width 89 height 25
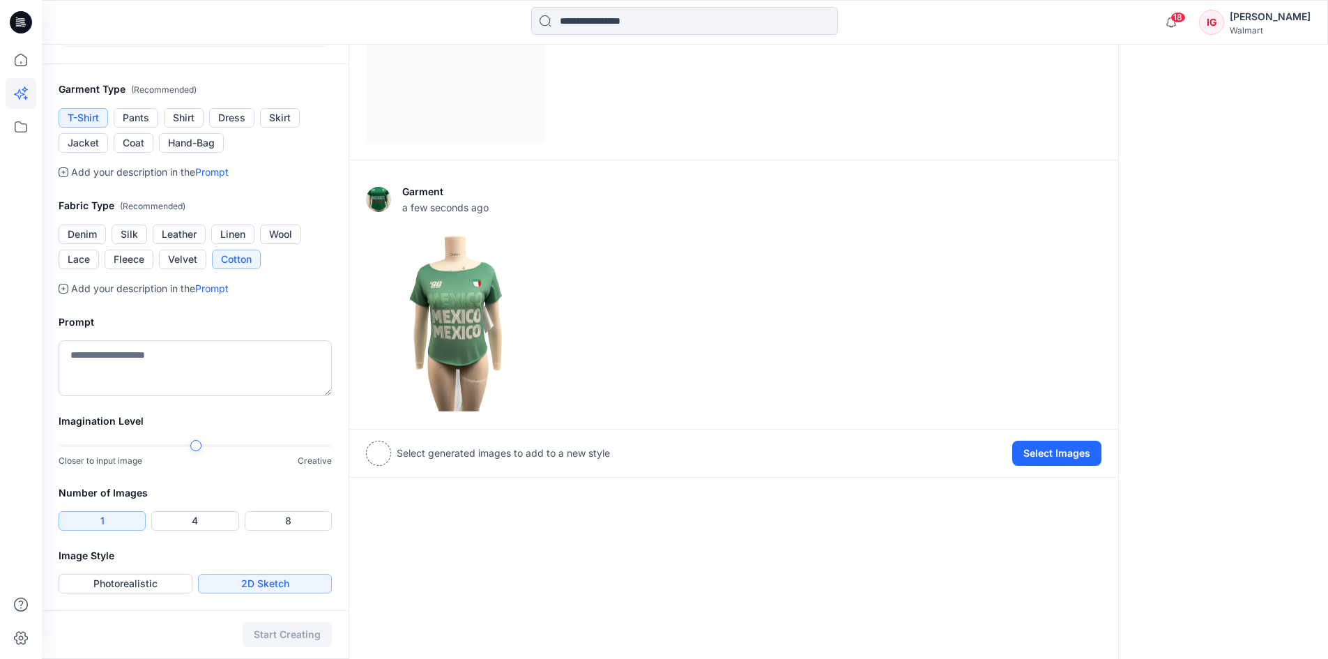
click at [253, 574] on button "2D Sketch" at bounding box center [265, 584] width 134 height 20
click at [252, 586] on button "2D Sketch" at bounding box center [265, 584] width 134 height 20
click at [88, 581] on button "Photorealistic" at bounding box center [126, 584] width 134 height 20
click at [241, 580] on button "2D Sketch" at bounding box center [265, 584] width 134 height 20
click at [282, 634] on button "Start Creating" at bounding box center [287, 634] width 89 height 25
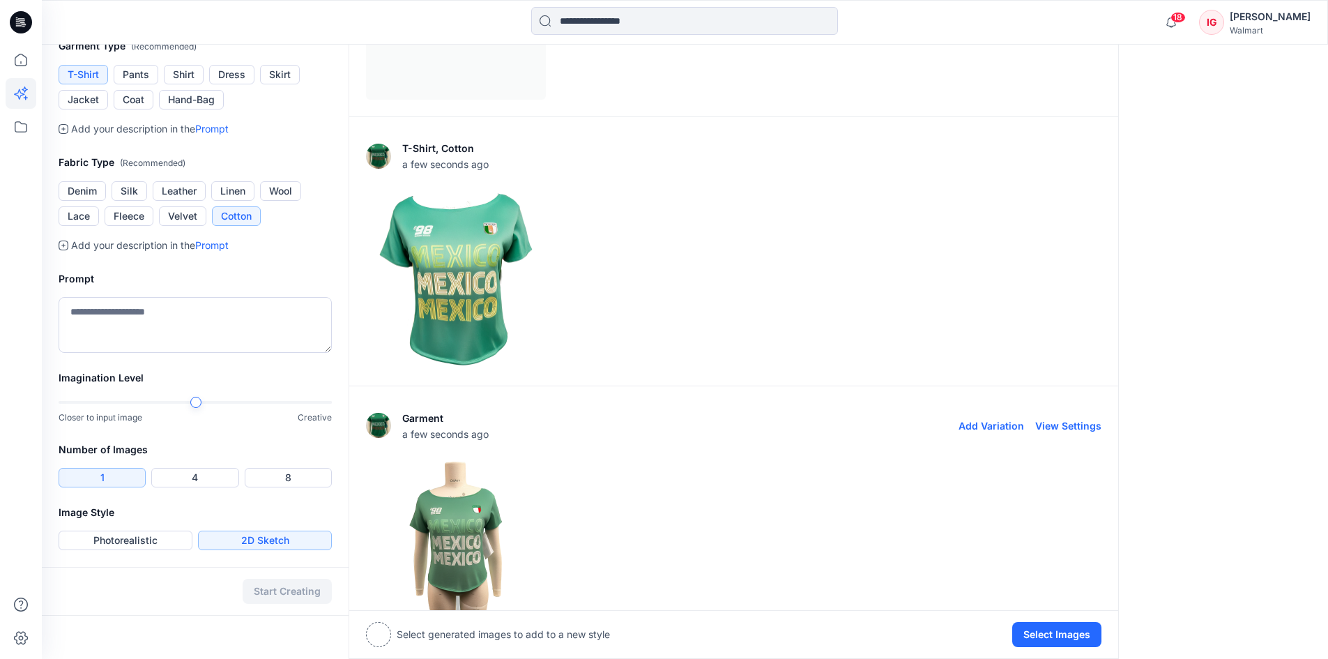
scroll to position [431, 0]
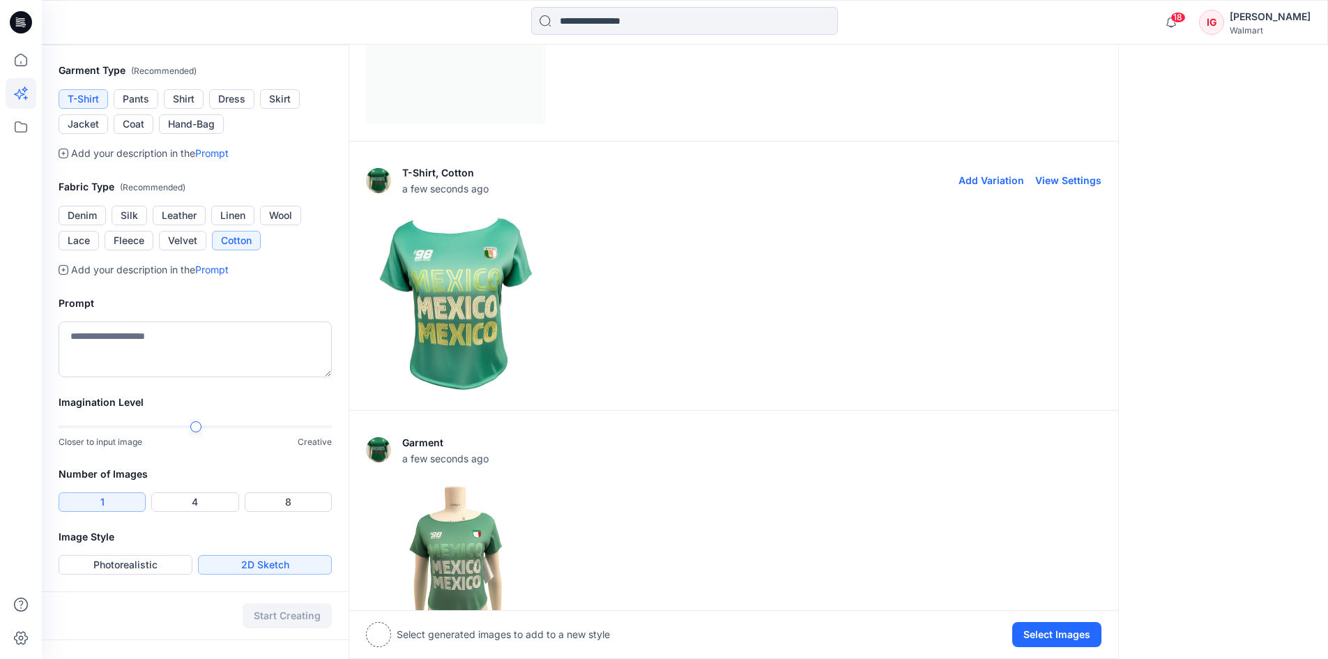
click at [433, 293] on img at bounding box center [456, 304] width 178 height 178
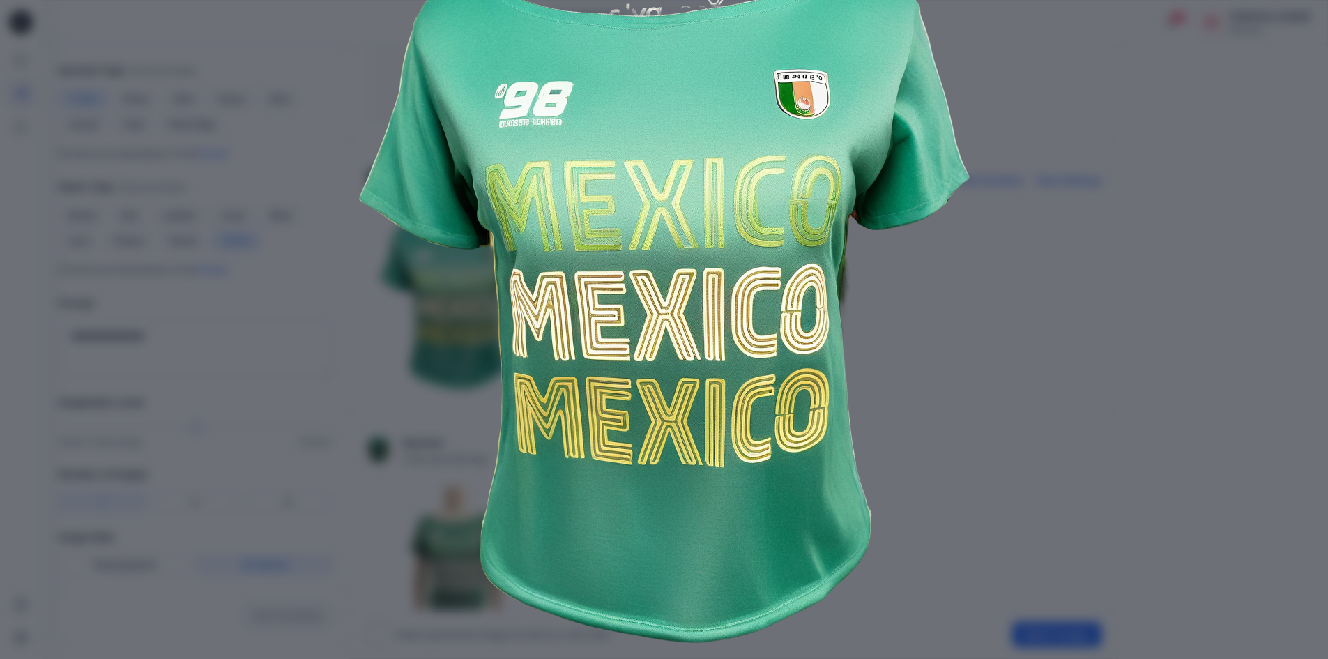
scroll to position [125, 0]
click at [1069, 342] on div "Close" at bounding box center [664, 329] width 1328 height 659
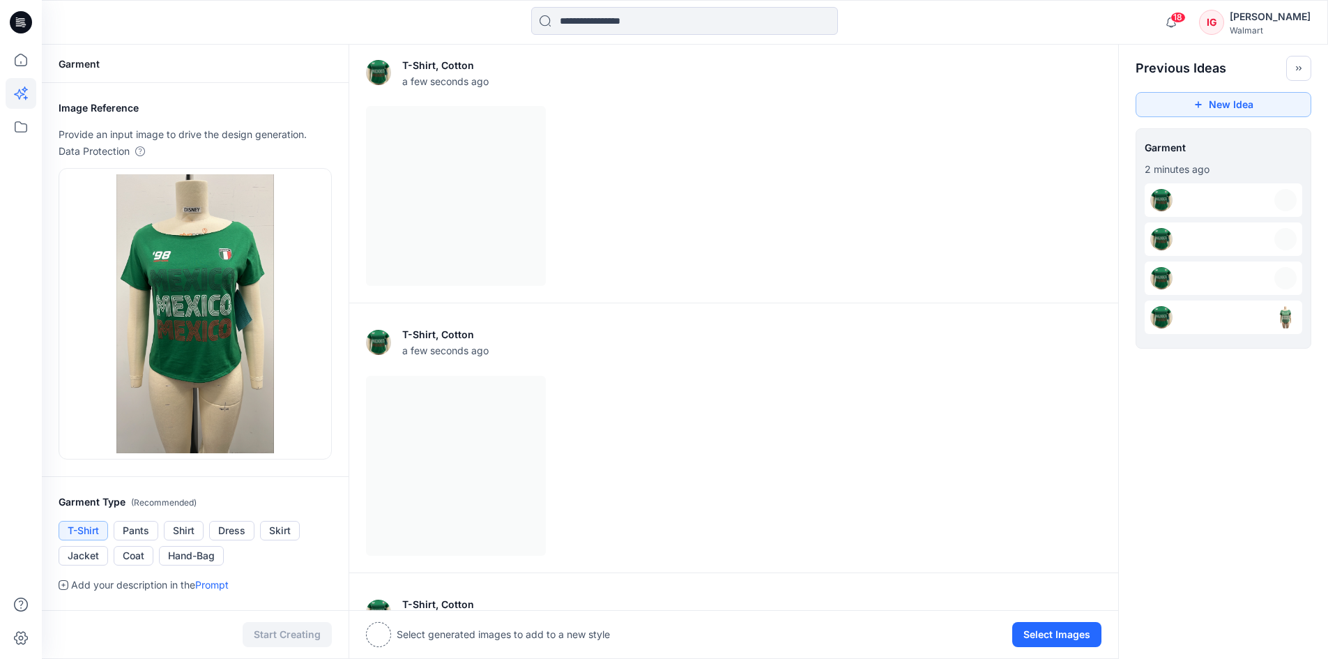
scroll to position [413, 0]
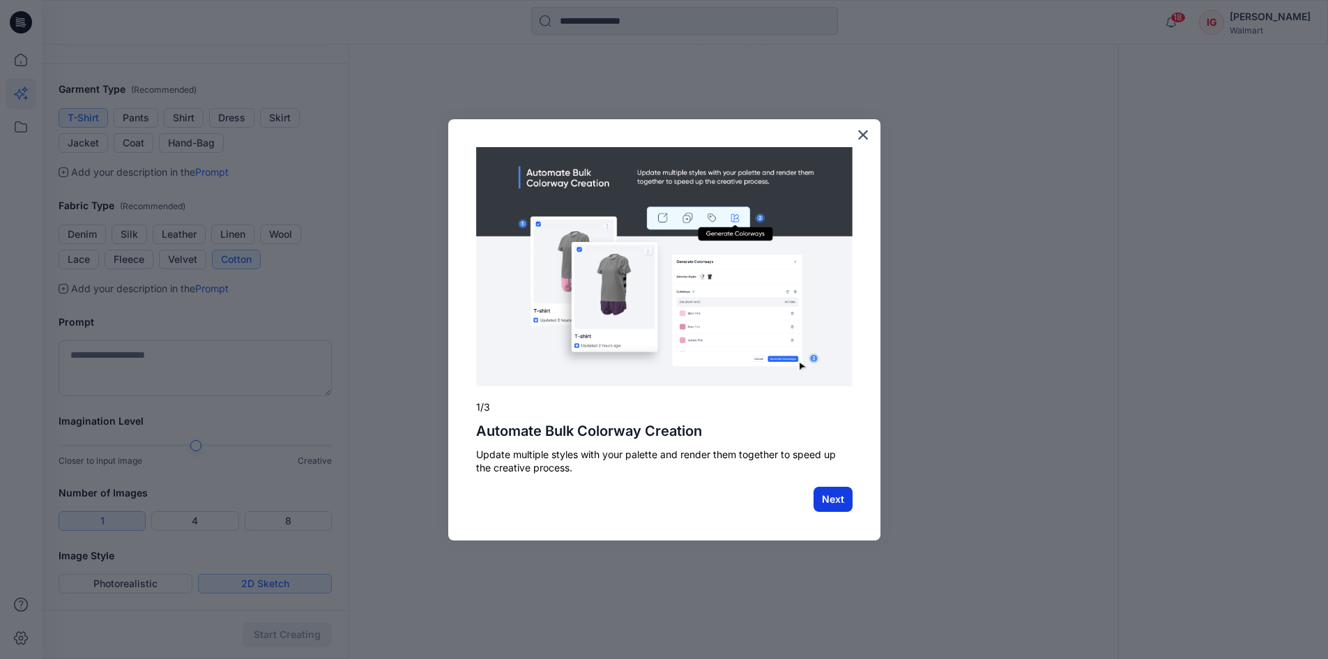
click at [814, 503] on button "Next" at bounding box center [832, 498] width 39 height 25
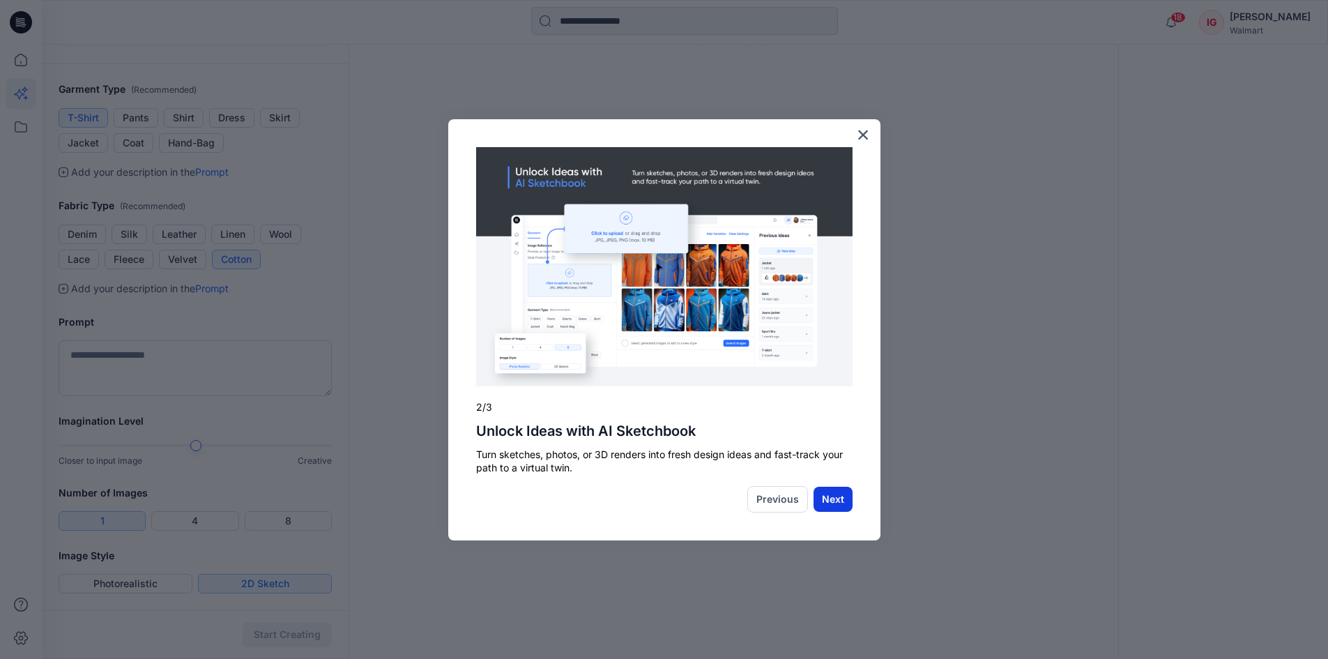
click at [832, 503] on button "Next" at bounding box center [832, 498] width 39 height 25
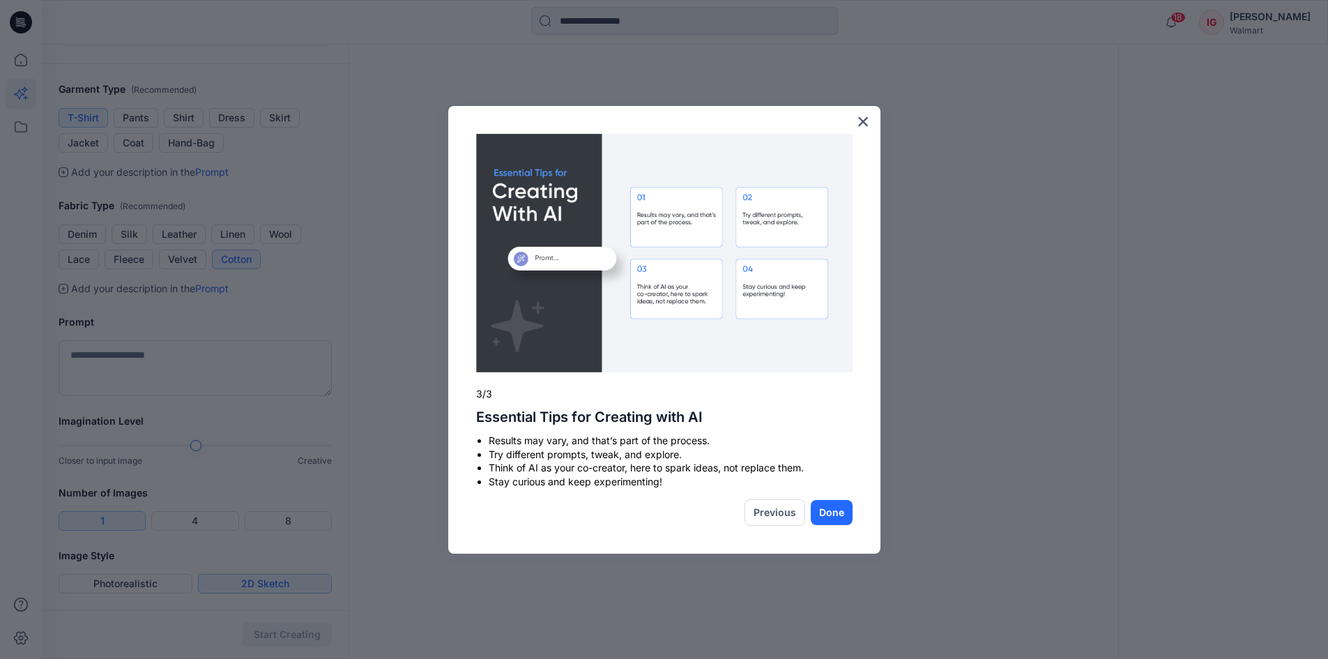
click at [832, 503] on button "Done" at bounding box center [832, 512] width 42 height 25
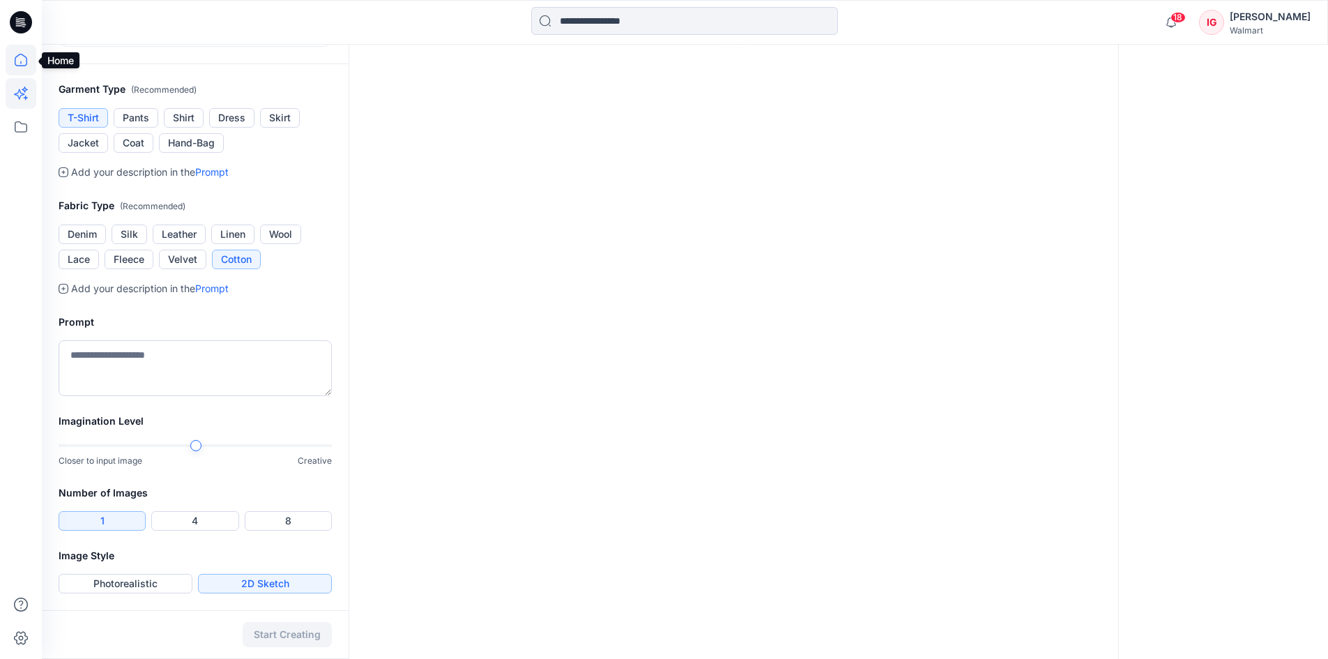
click at [22, 62] on icon at bounding box center [21, 60] width 31 height 31
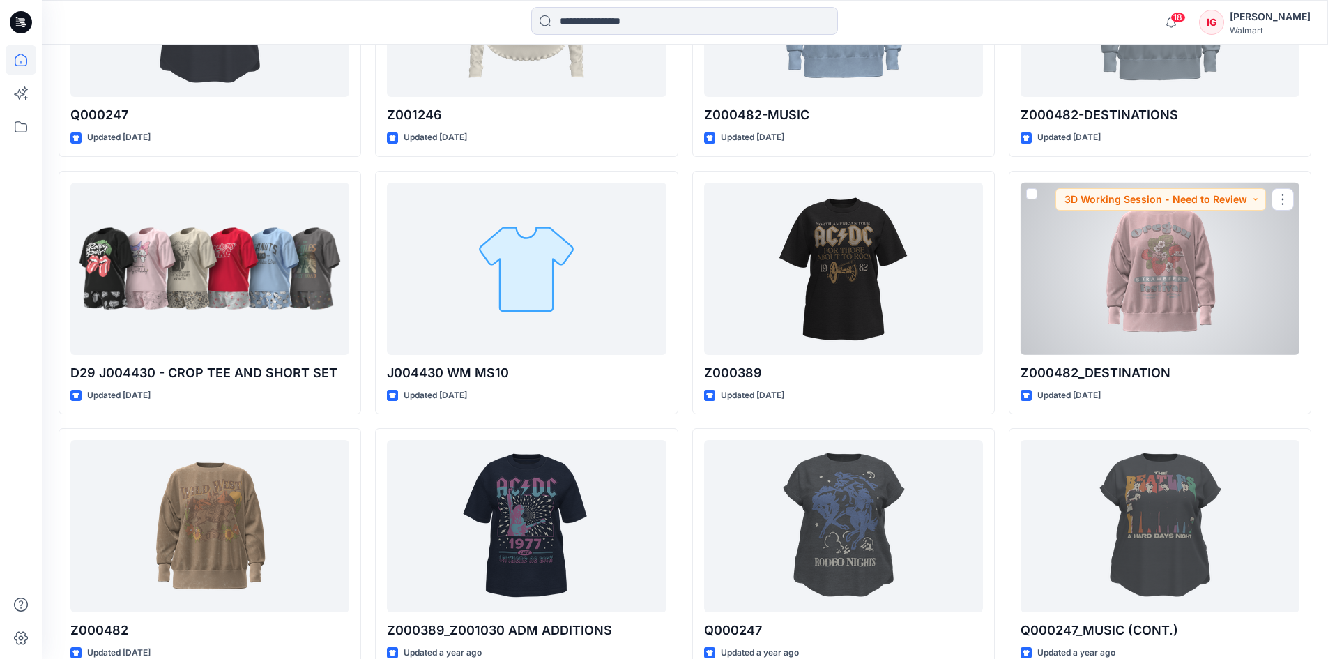
scroll to position [1420, 0]
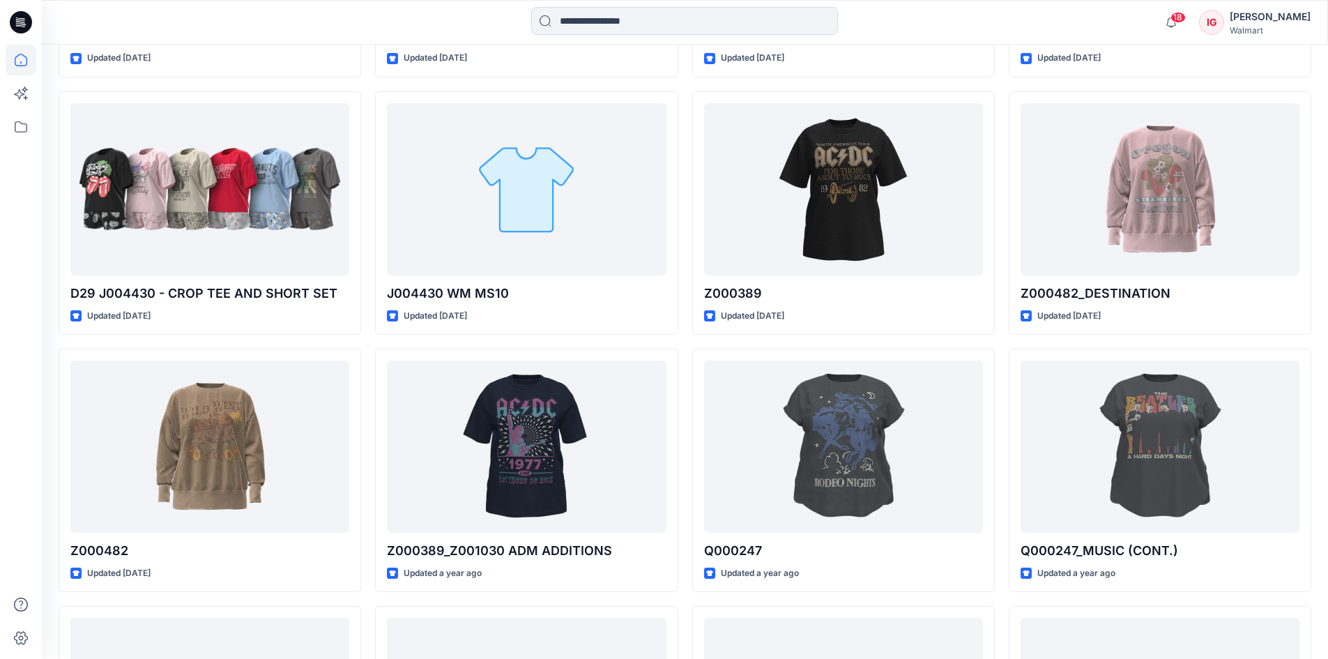
click at [1222, 29] on div "IG" at bounding box center [1211, 22] width 25 height 25
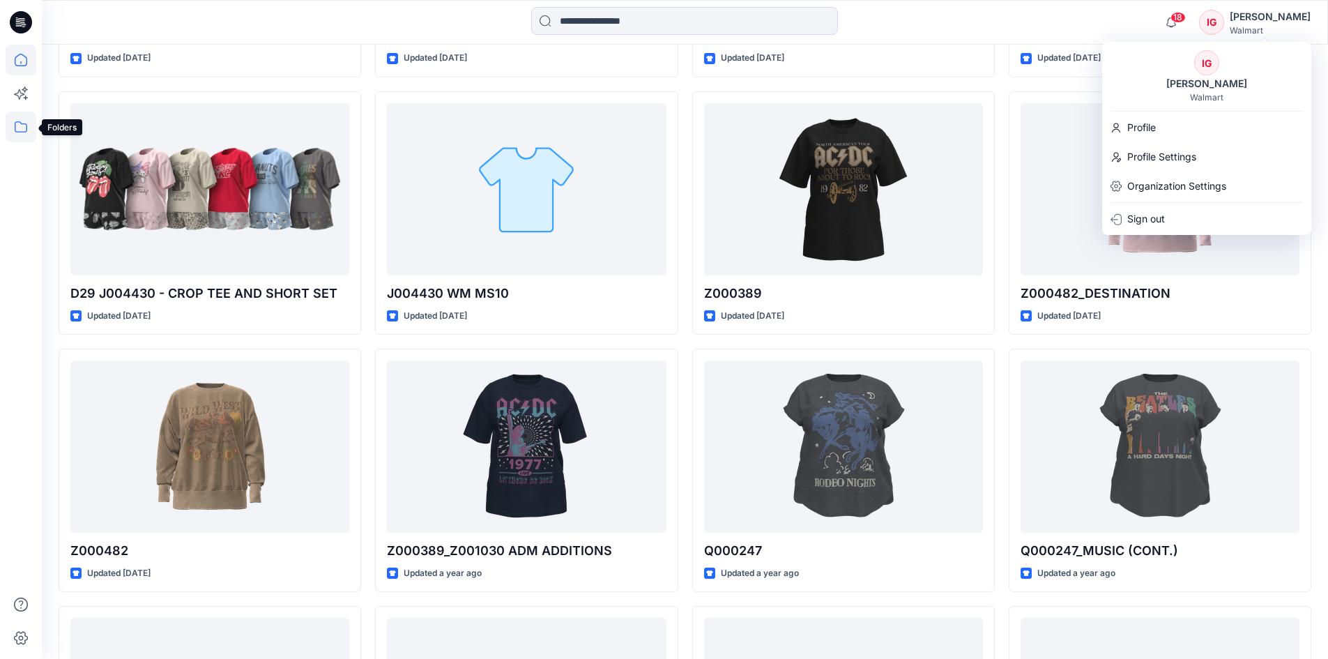
click at [17, 128] on icon at bounding box center [21, 127] width 31 height 31
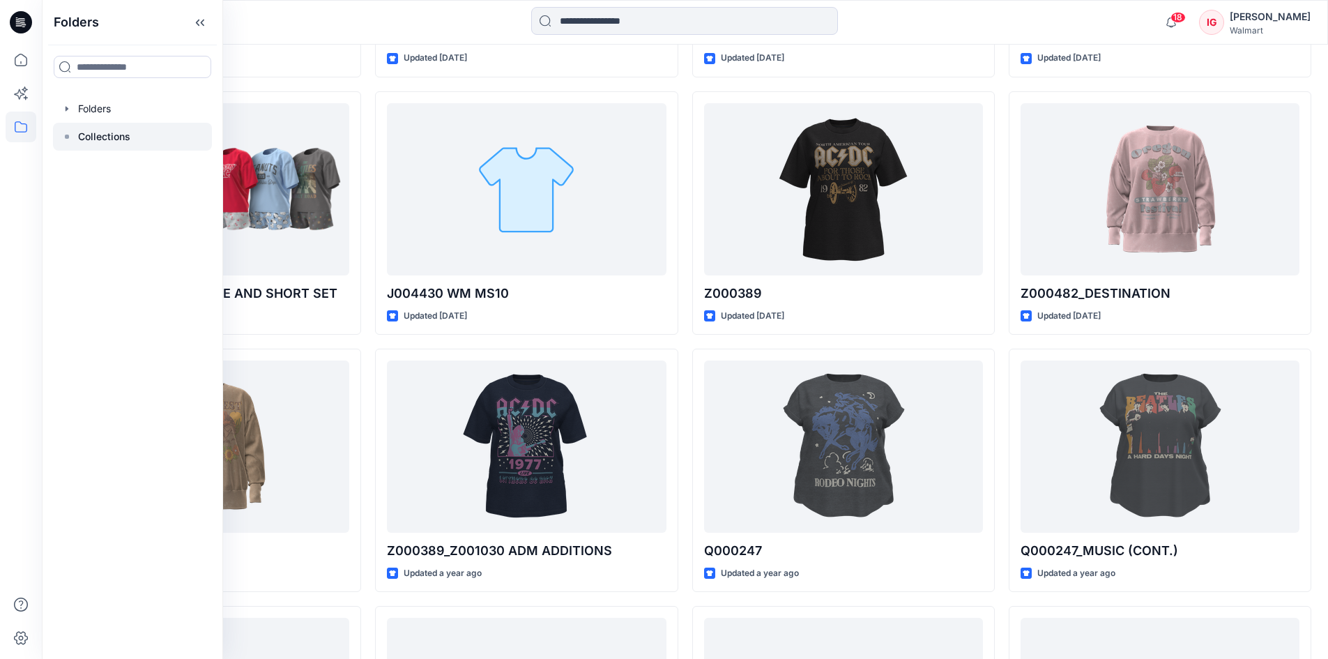
click at [105, 137] on p "Collections" at bounding box center [104, 136] width 52 height 17
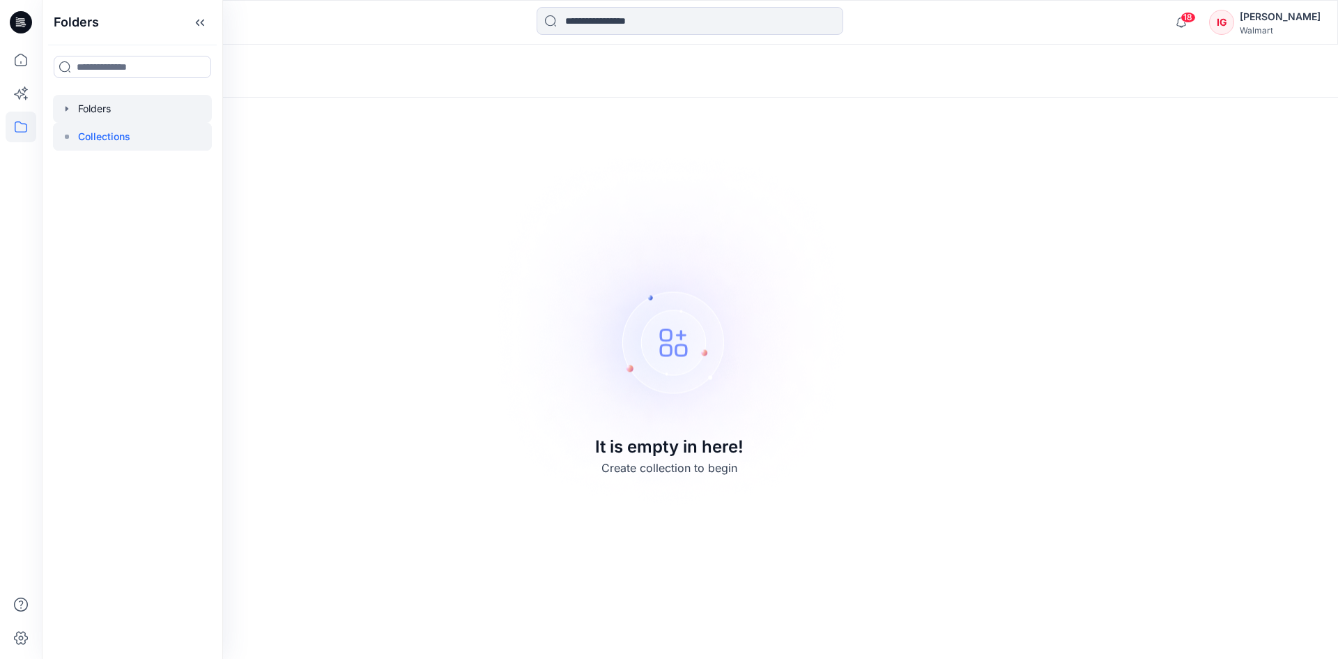
click at [91, 109] on div at bounding box center [132, 109] width 159 height 28
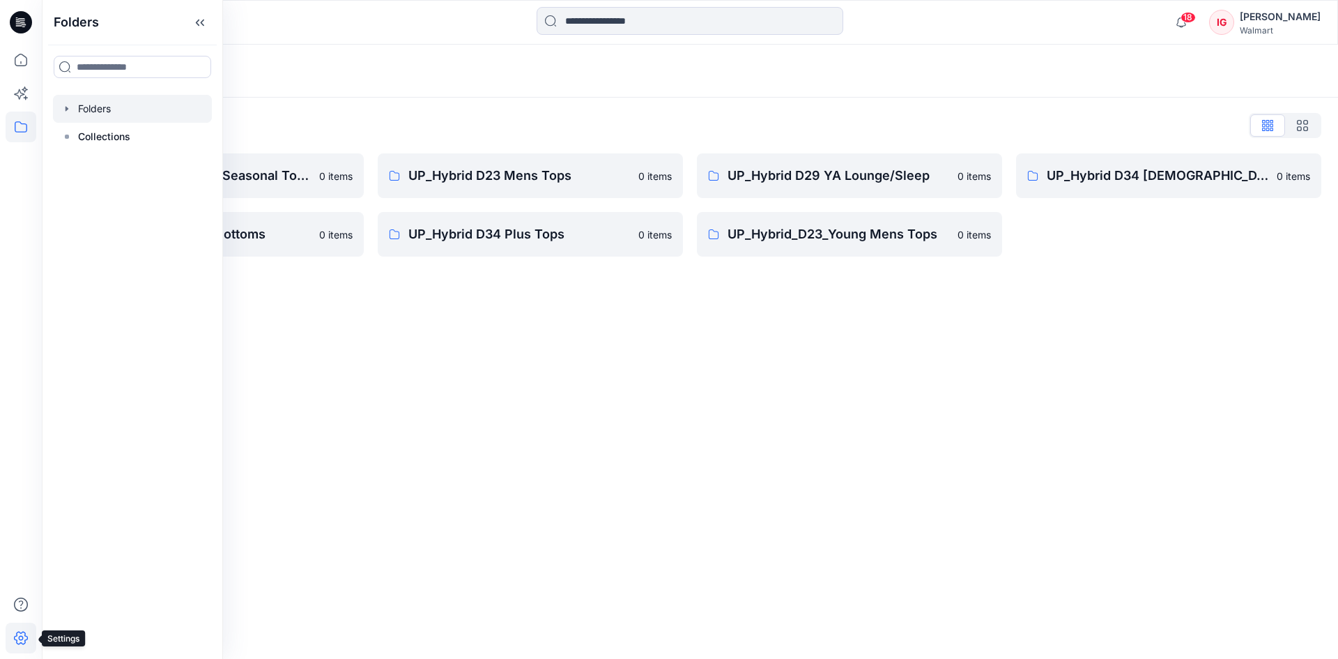
click at [19, 645] on icon at bounding box center [21, 637] width 31 height 31
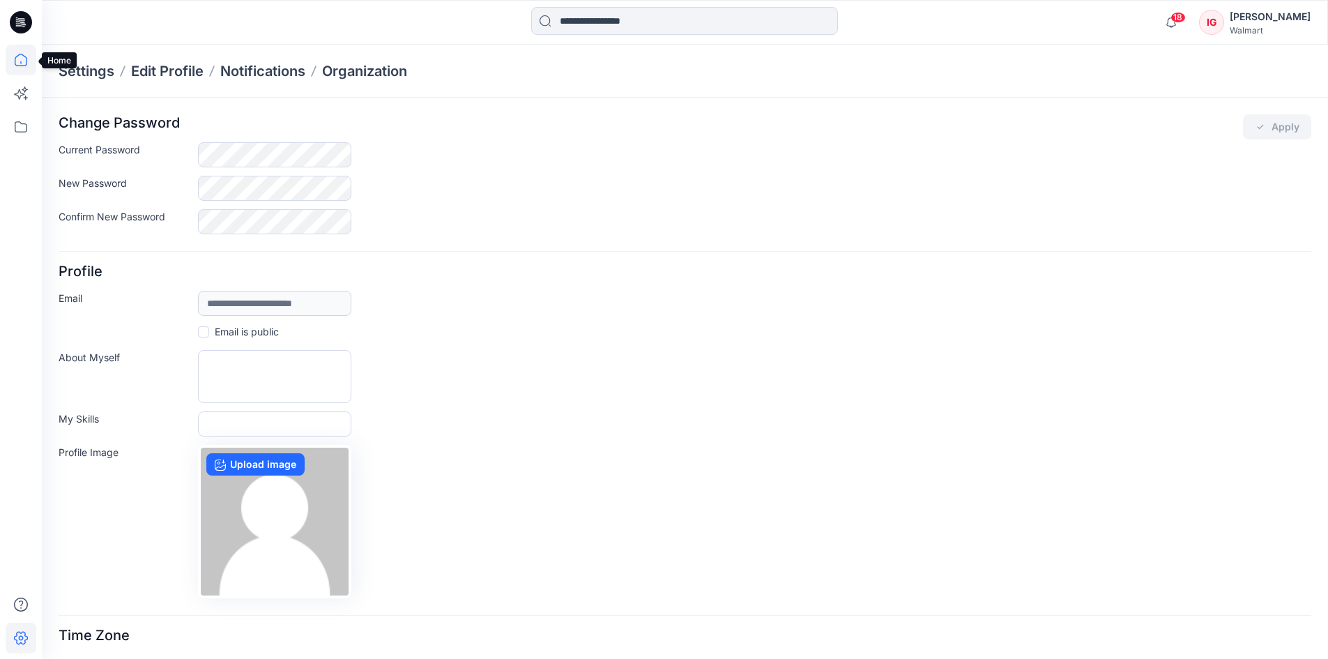
click at [23, 63] on icon at bounding box center [21, 60] width 31 height 31
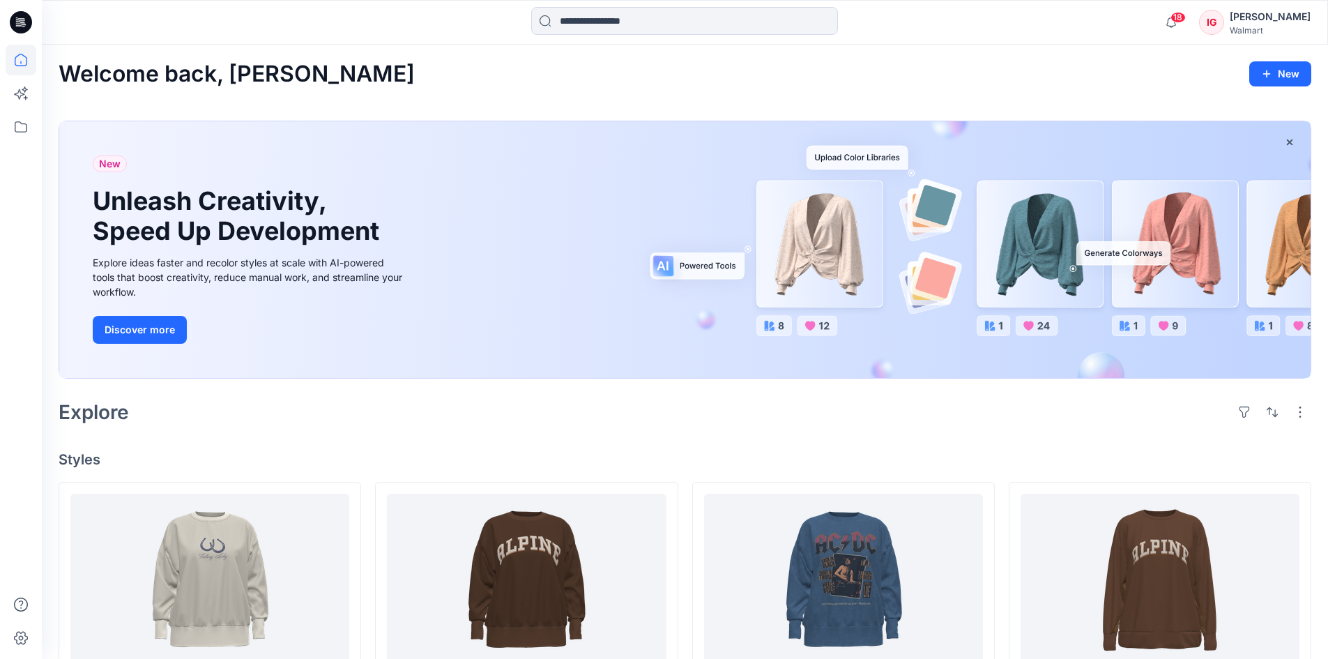
click at [15, 21] on icon at bounding box center [21, 22] width 22 height 22
click at [1253, 28] on div "Walmart" at bounding box center [1269, 30] width 81 height 10
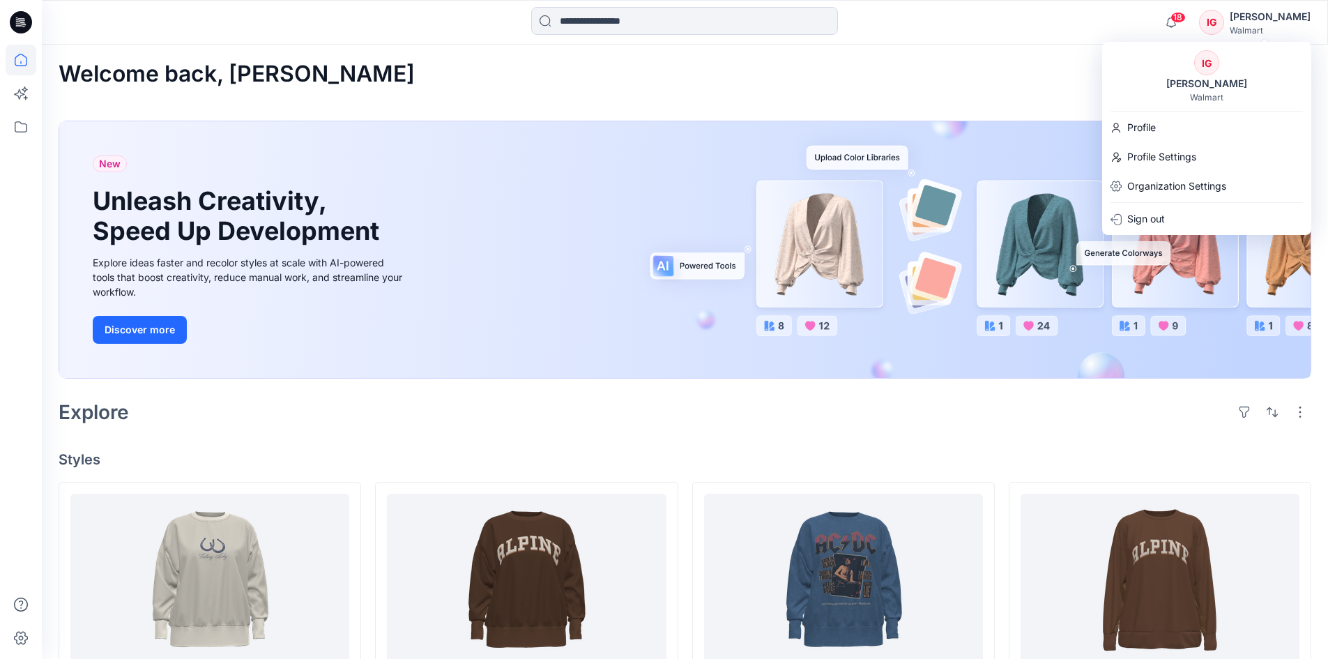
click at [939, 44] on div "18 Notifications [PERSON_NAME] all as read View all notifications IG [PERSON_NA…" at bounding box center [685, 22] width 1286 height 45
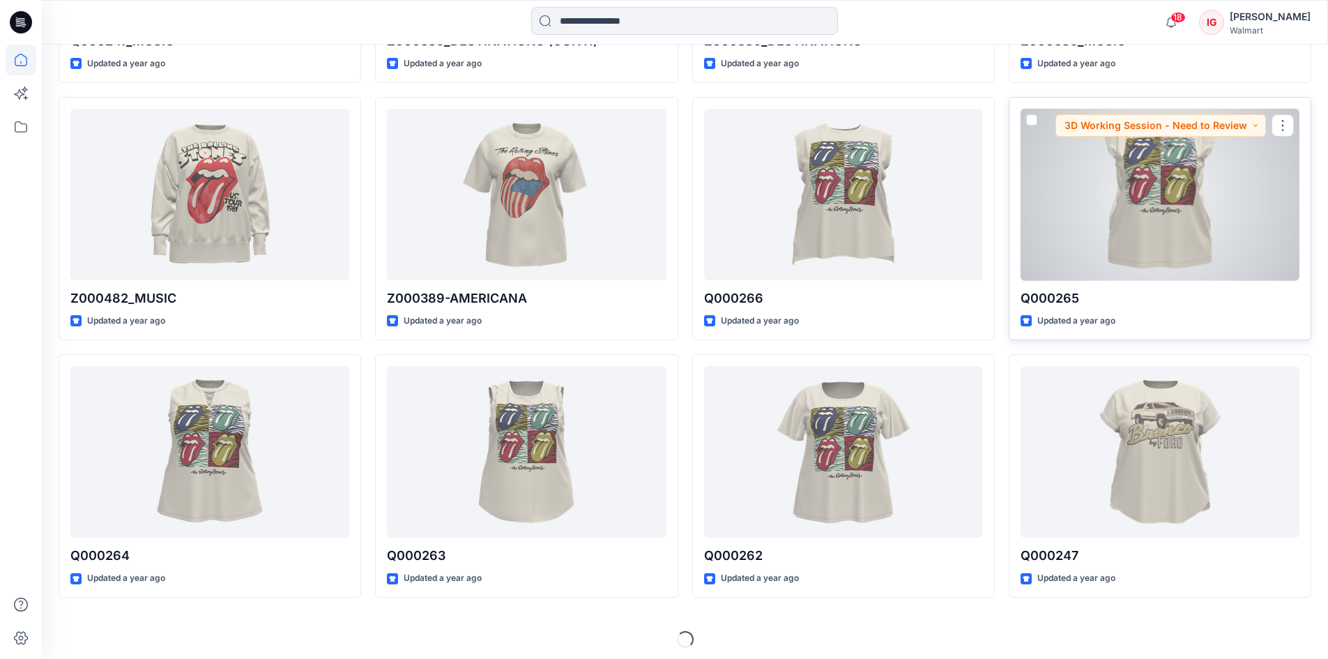
scroll to position [2192, 0]
